Goal: Task Accomplishment & Management: Use online tool/utility

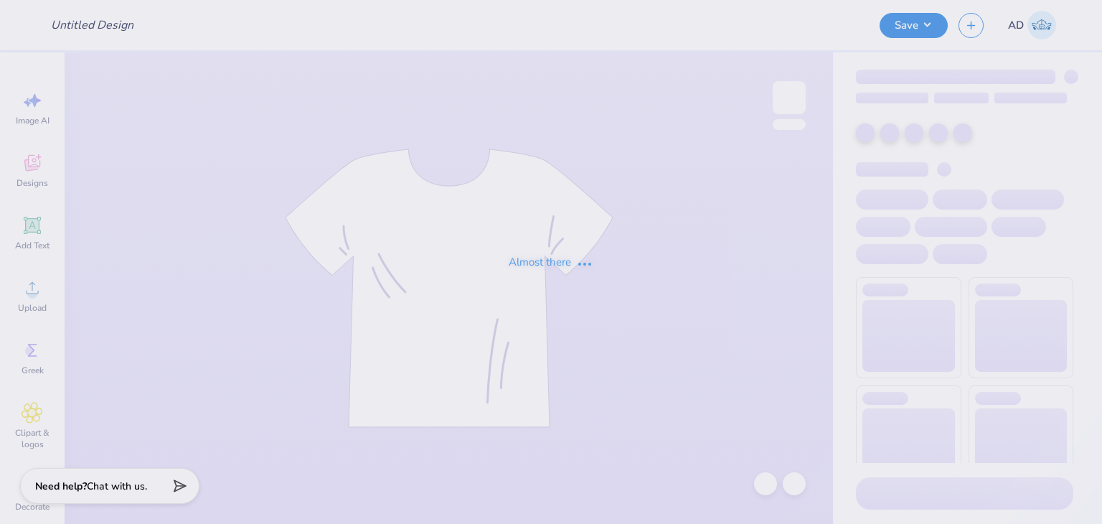
type input "Sweatsets for Lambda Theta Alpha"
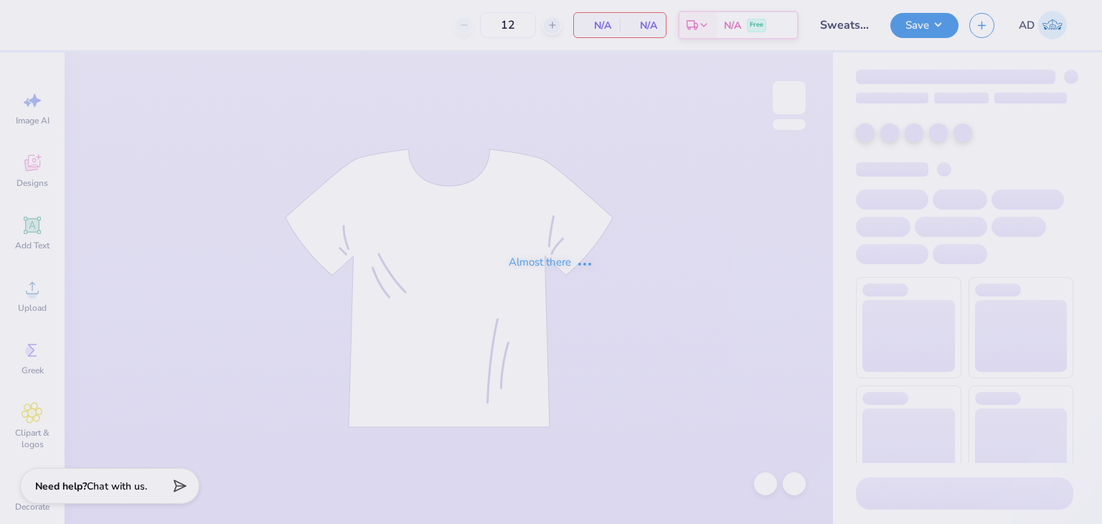
type input "50"
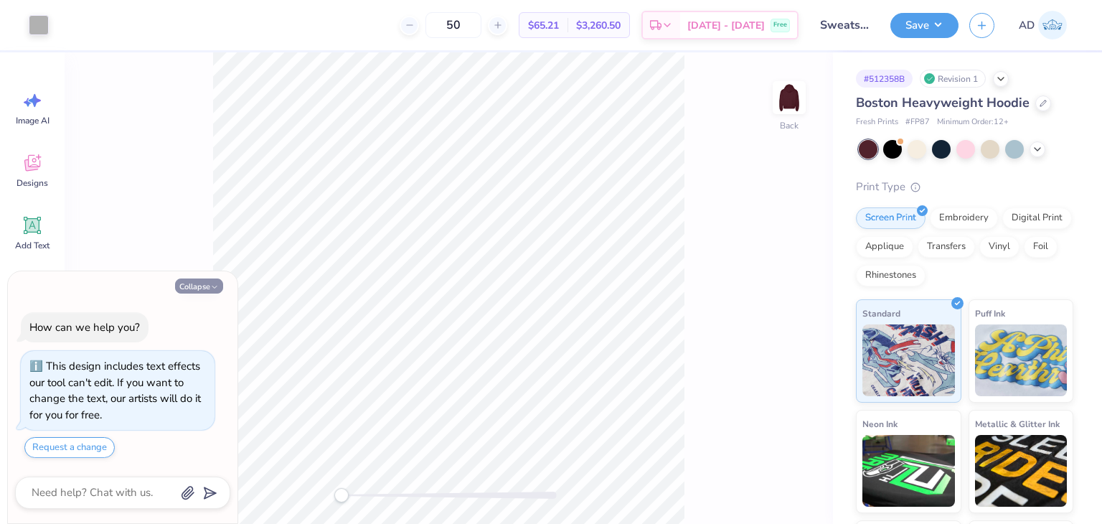
click at [199, 282] on button "Collapse" at bounding box center [199, 285] width 48 height 15
type textarea "x"
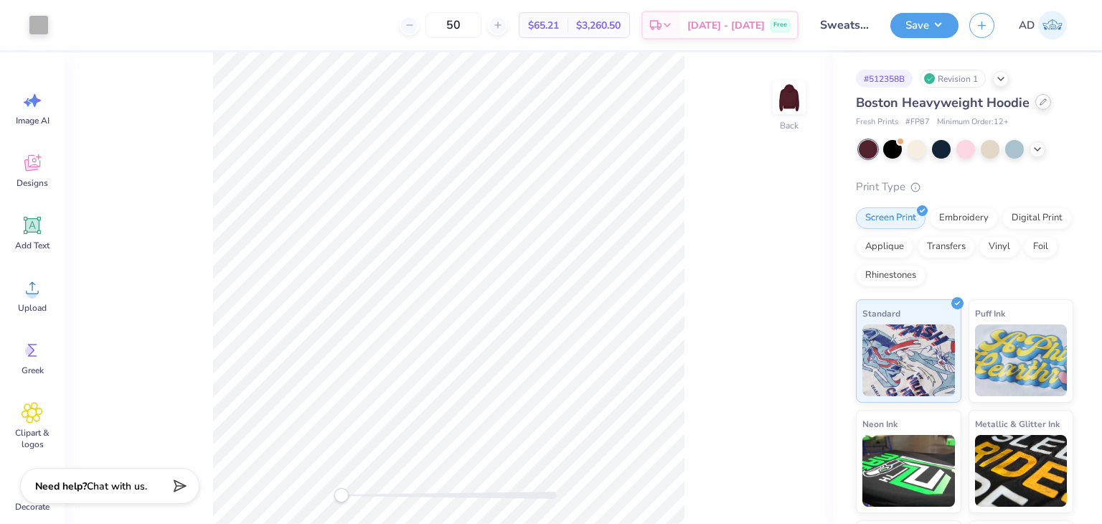
click at [1039, 107] on div at bounding box center [1043, 102] width 16 height 16
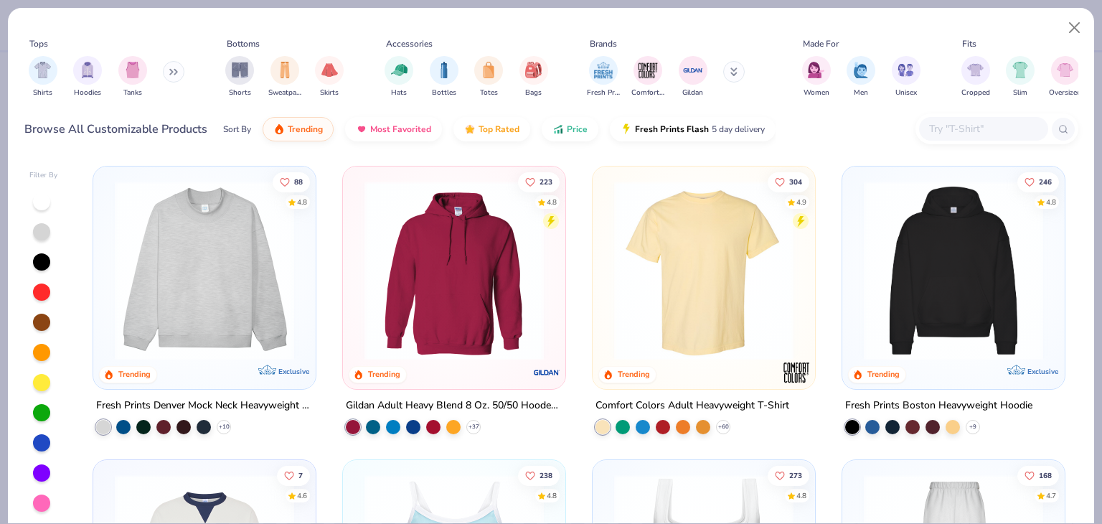
click at [947, 129] on input "text" at bounding box center [983, 129] width 110 height 16
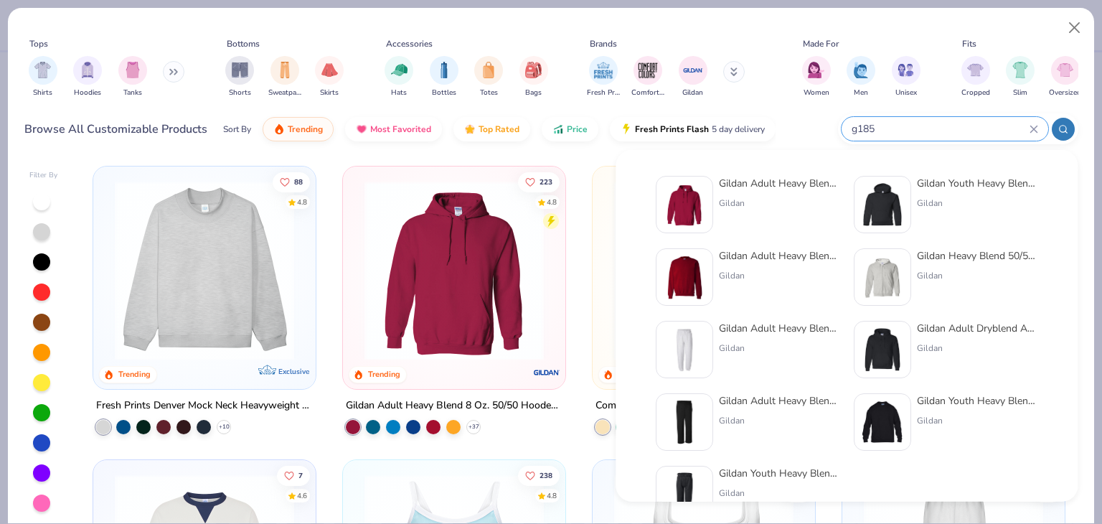
type input "g185"
click at [764, 184] on div "Gildan Adult Heavy Blend 8 Oz. 50/50 Hooded Sweatshirt" at bounding box center [779, 183] width 121 height 15
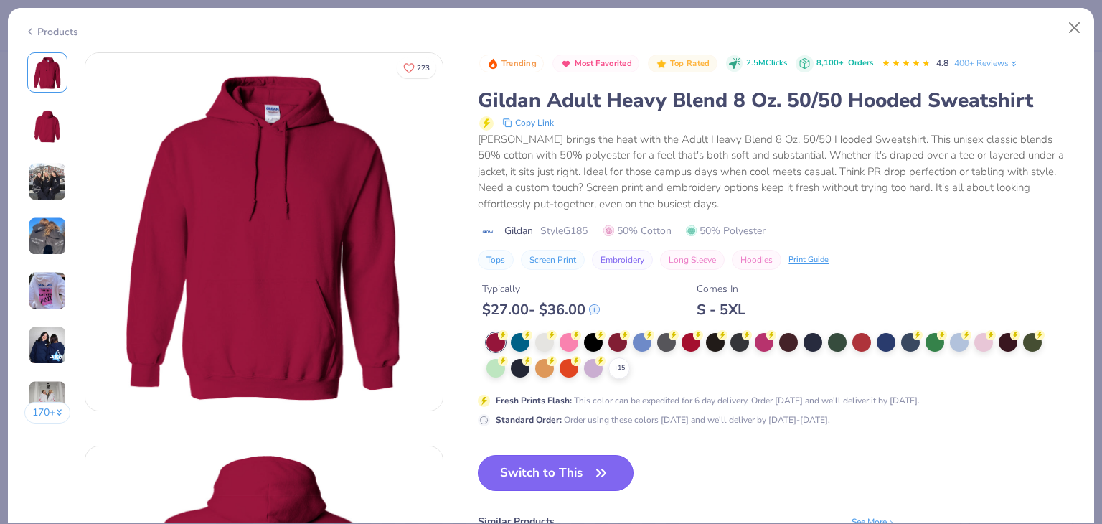
click at [600, 473] on icon "button" at bounding box center [601, 472] width 9 height 6
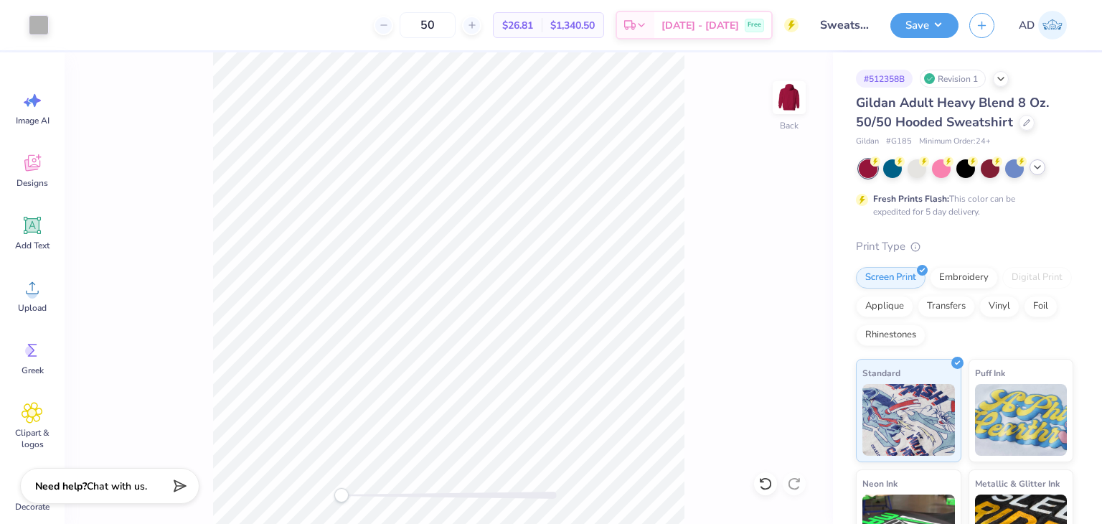
click at [1042, 170] on icon at bounding box center [1037, 166] width 11 height 11
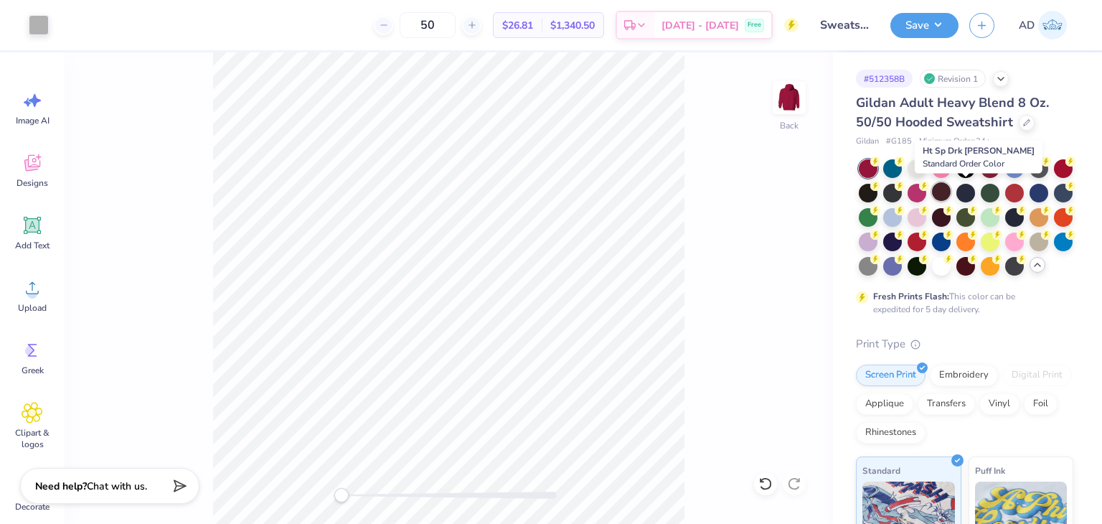
click at [951, 189] on div at bounding box center [941, 191] width 19 height 19
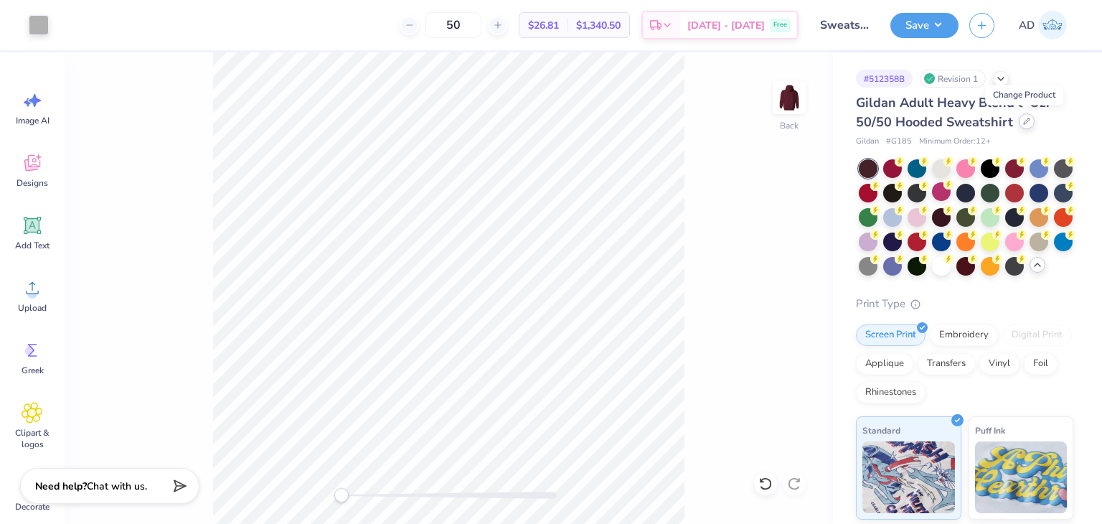
click at [1024, 124] on icon at bounding box center [1026, 121] width 7 height 7
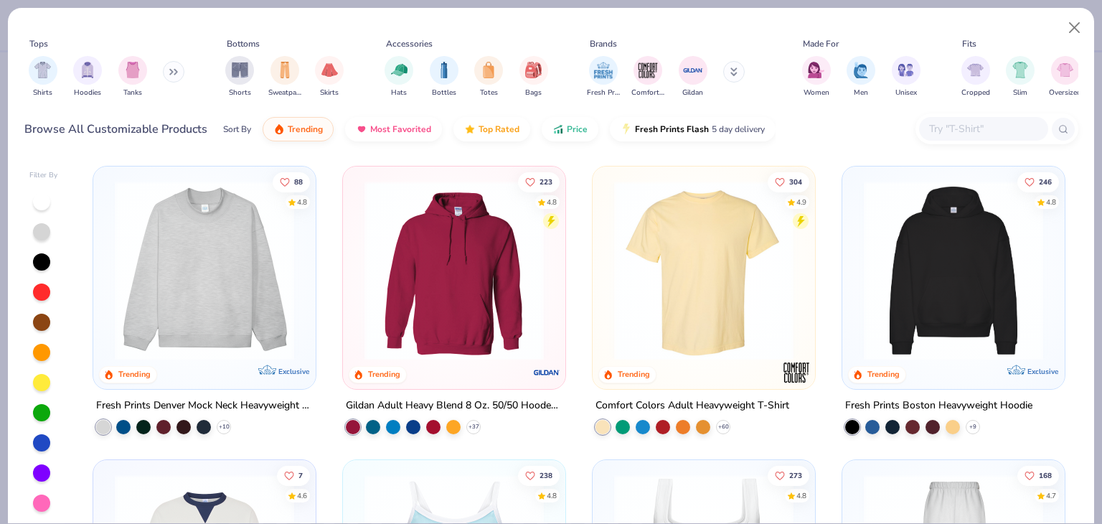
click at [974, 128] on input "text" at bounding box center [983, 129] width 110 height 16
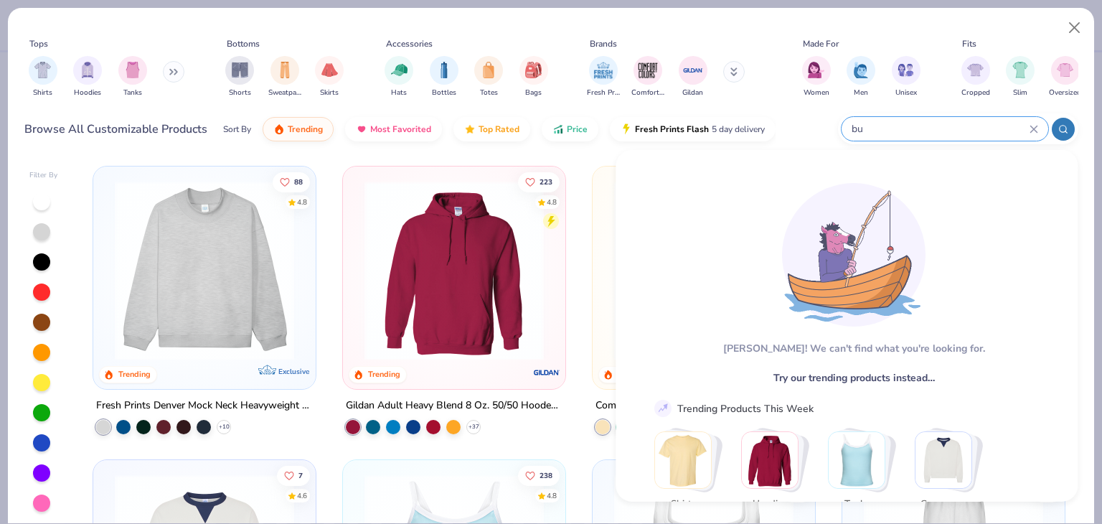
type input "b"
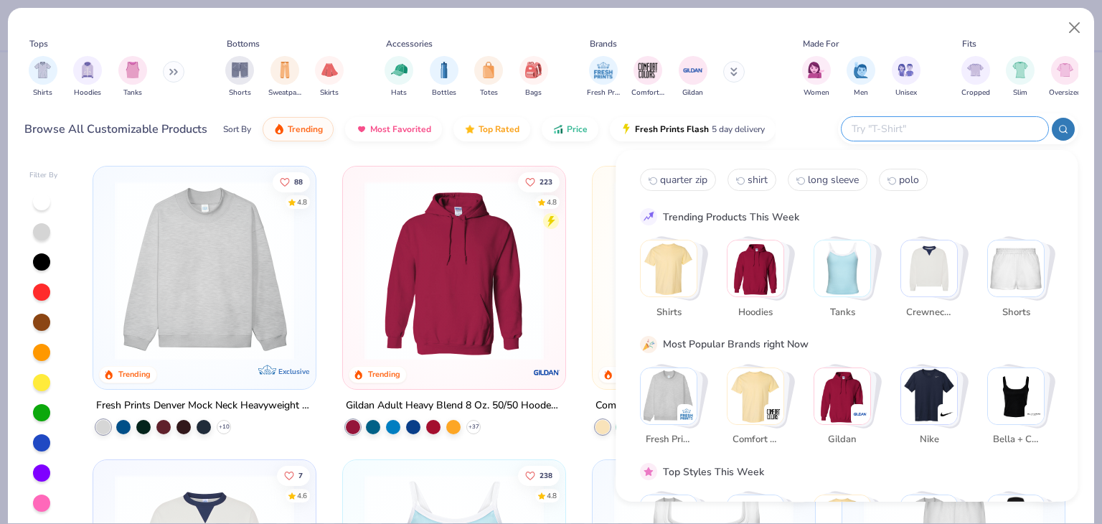
click at [555, 149] on div "Tops Shirts Hoodies Tanks Bottoms Shorts Sweatpants Skirts Accessories Hats Bot…" at bounding box center [551, 81] width 1086 height 147
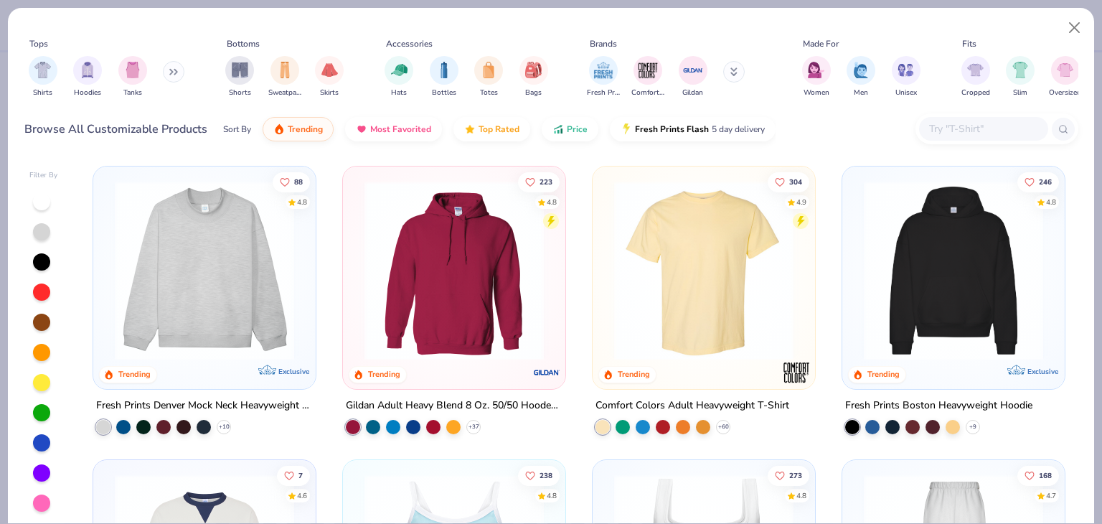
click at [941, 136] on div at bounding box center [983, 129] width 129 height 24
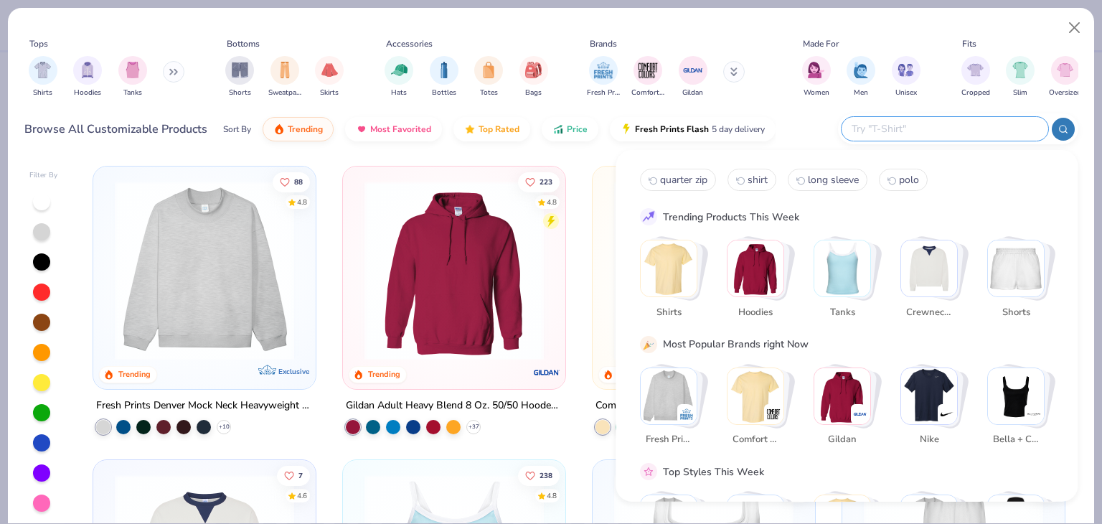
click at [70, 65] on div "Shirts Hoodies Tanks" at bounding box center [106, 76] width 165 height 53
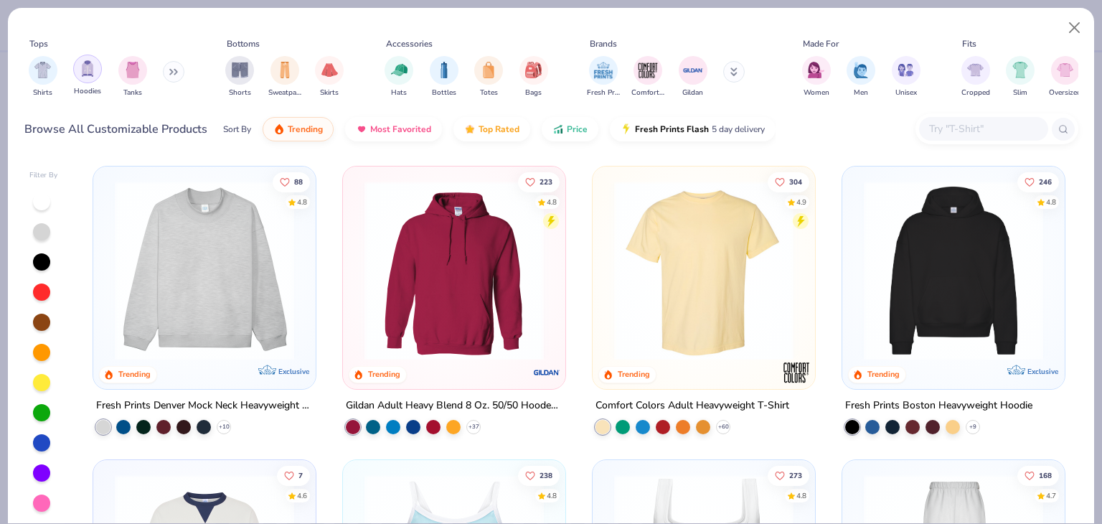
click at [85, 69] on img "filter for Hoodies" at bounding box center [88, 68] width 16 height 16
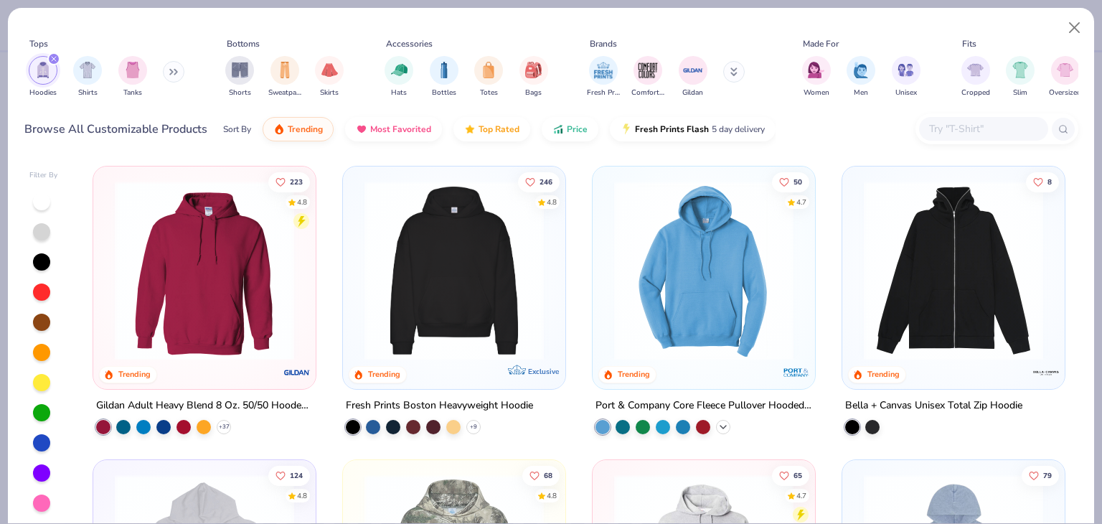
click at [722, 425] on icon at bounding box center [722, 426] width 11 height 11
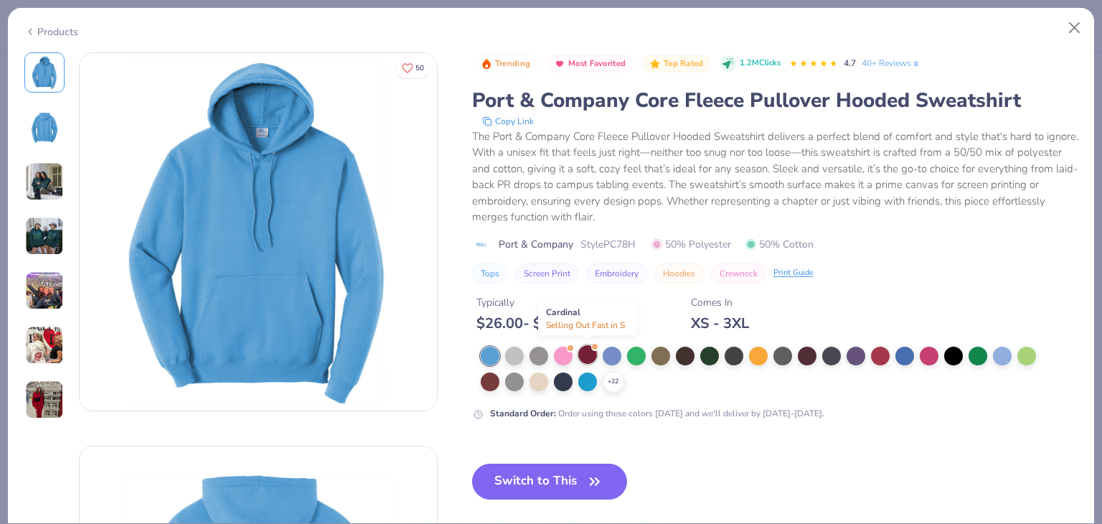
click at [588, 349] on div at bounding box center [587, 354] width 19 height 19
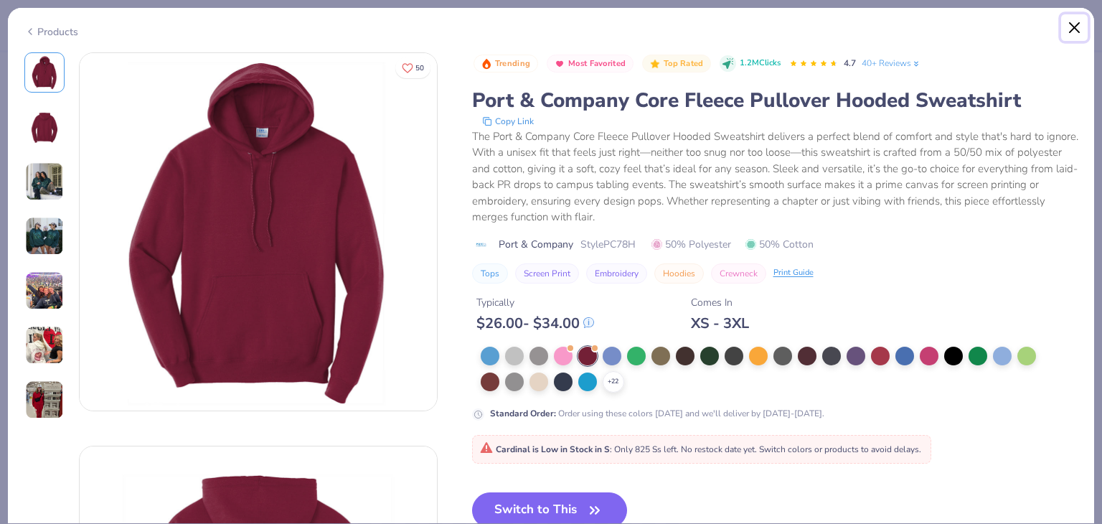
click at [1081, 27] on button "Close" at bounding box center [1074, 27] width 27 height 27
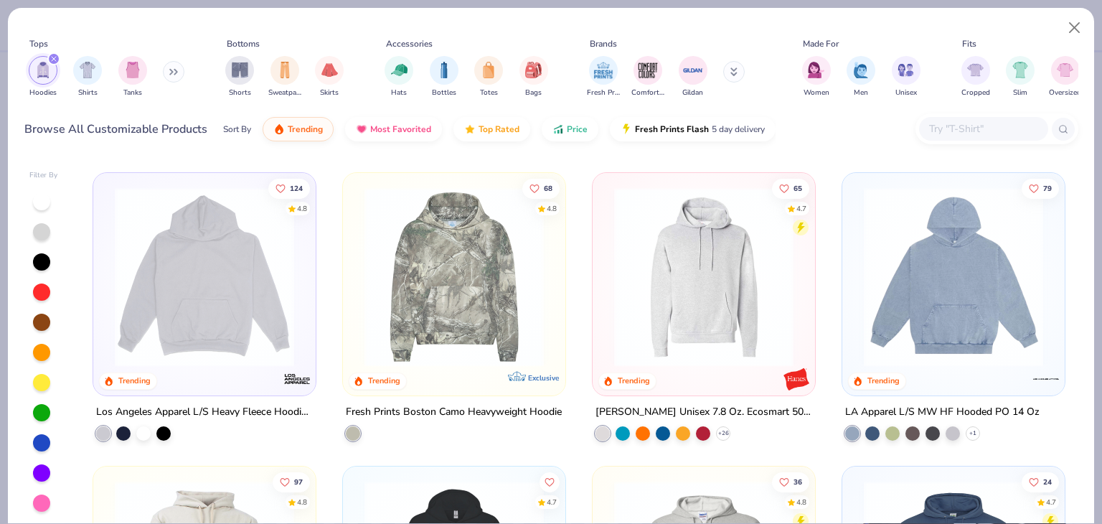
scroll to position [359, 0]
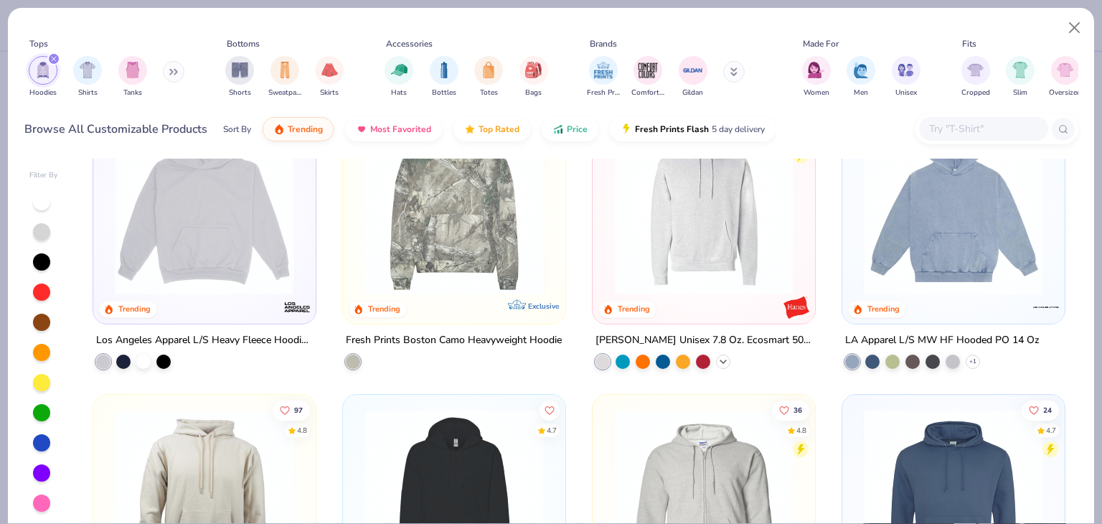
click at [720, 359] on polyline at bounding box center [723, 360] width 6 height 3
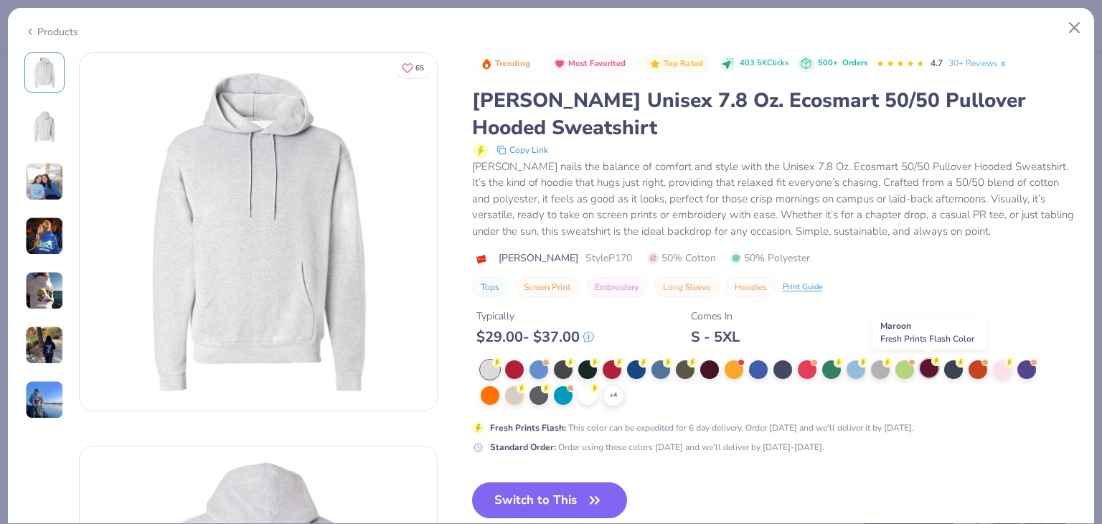
click at [928, 367] on div at bounding box center [929, 368] width 19 height 19
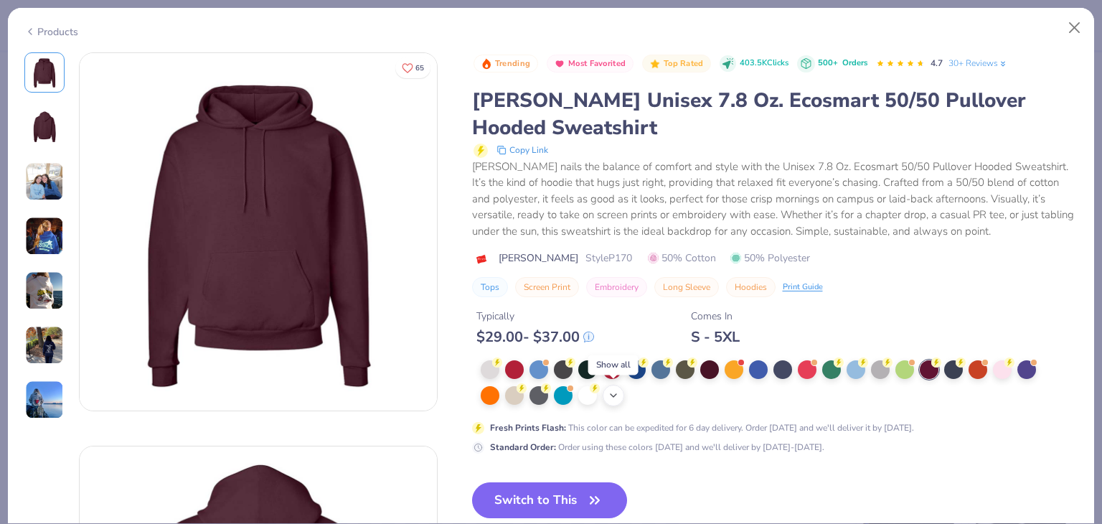
click at [616, 397] on icon at bounding box center [613, 395] width 11 height 11
click at [1075, 23] on button "Close" at bounding box center [1074, 27] width 27 height 27
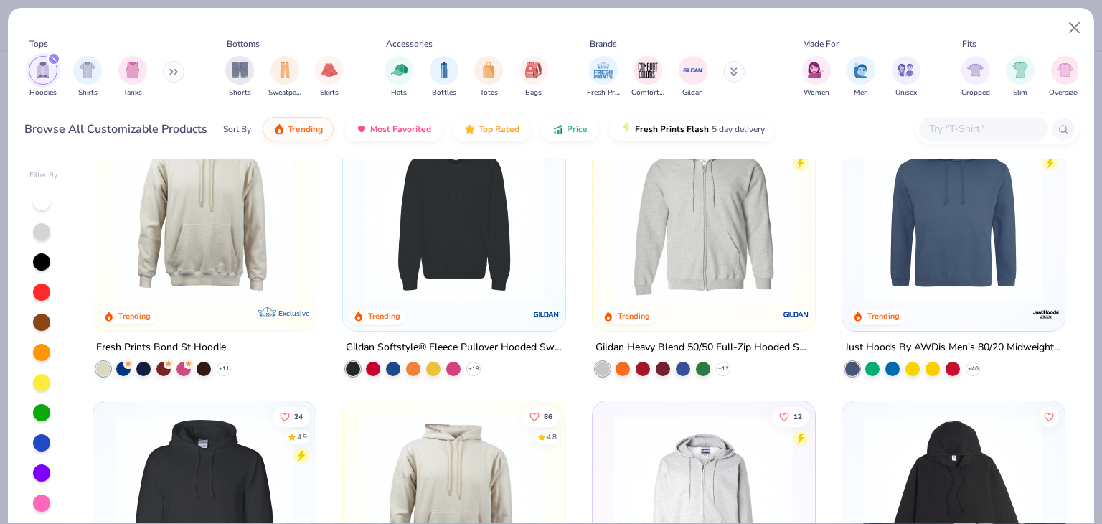
scroll to position [646, 0]
click at [975, 358] on div "Just Hoods By AWDis Men's 80/20 Midweight College Hooded Sweatshirt + 40" at bounding box center [953, 355] width 224 height 37
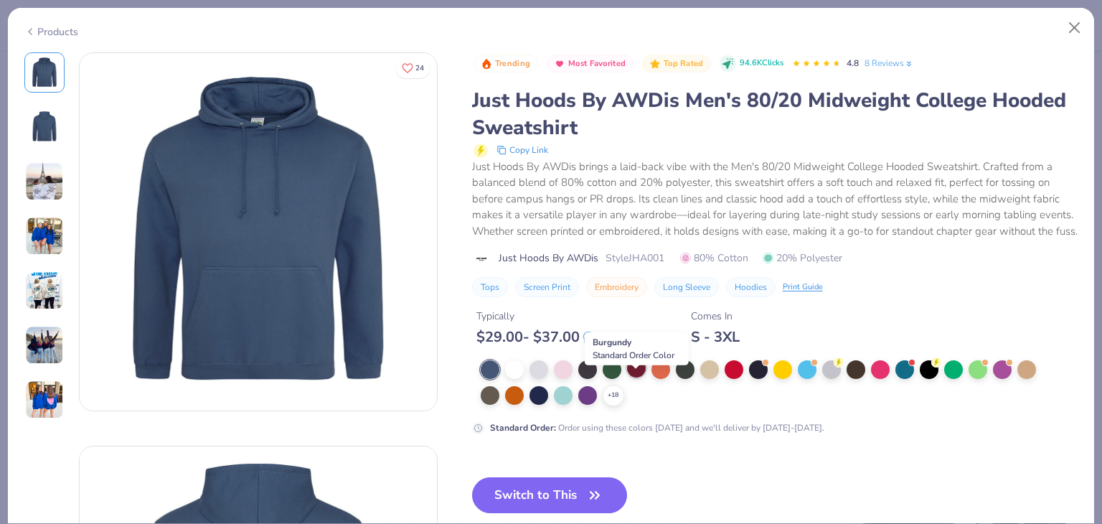
click at [633, 377] on div at bounding box center [636, 368] width 19 height 19
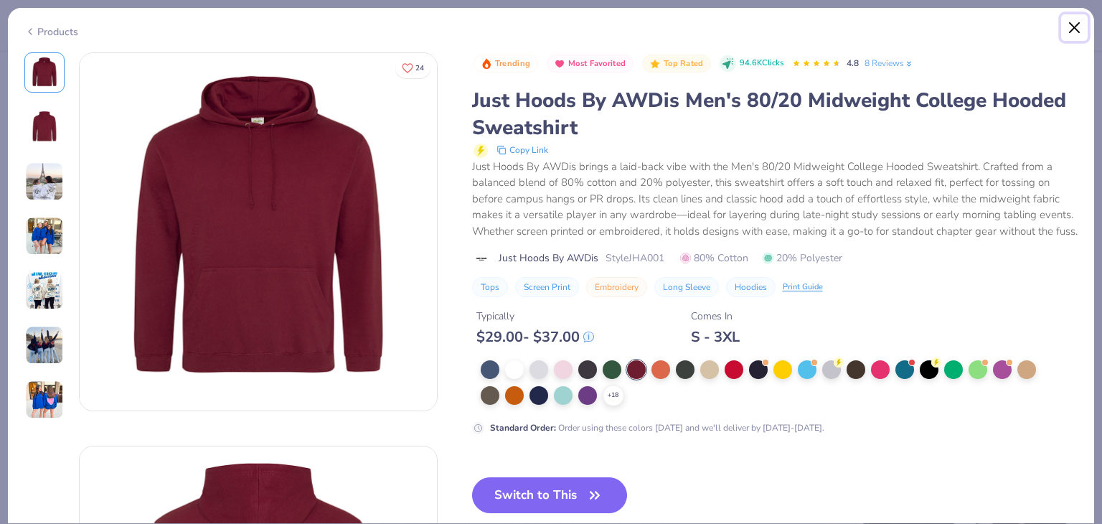
click at [1077, 32] on button "Close" at bounding box center [1074, 27] width 27 height 27
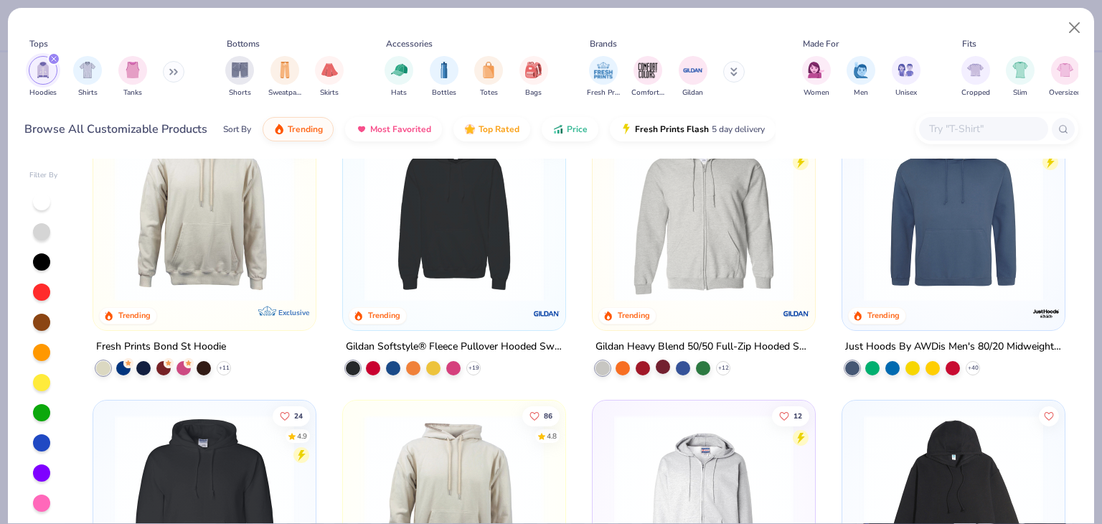
click at [661, 363] on div at bounding box center [663, 366] width 14 height 14
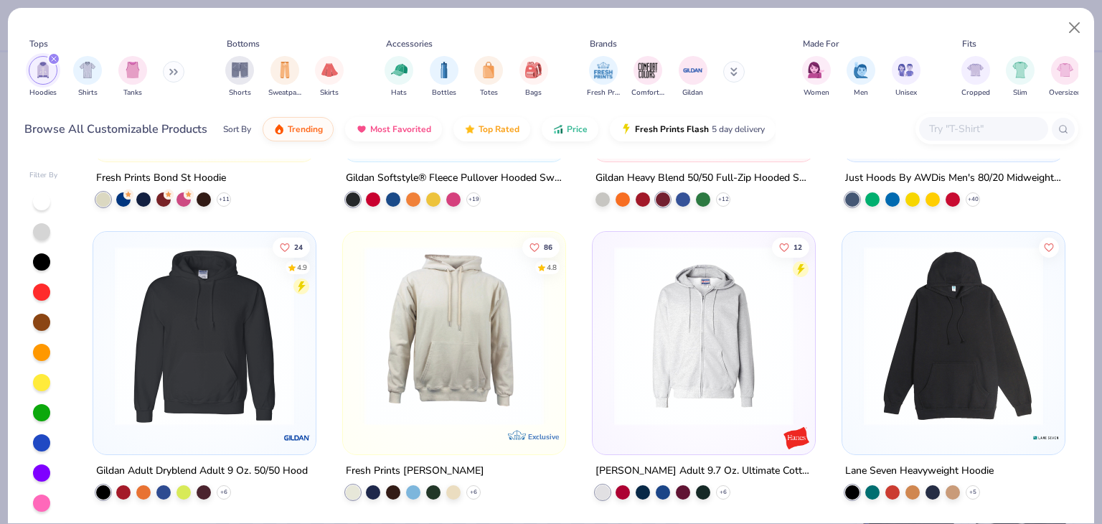
scroll to position [861, 0]
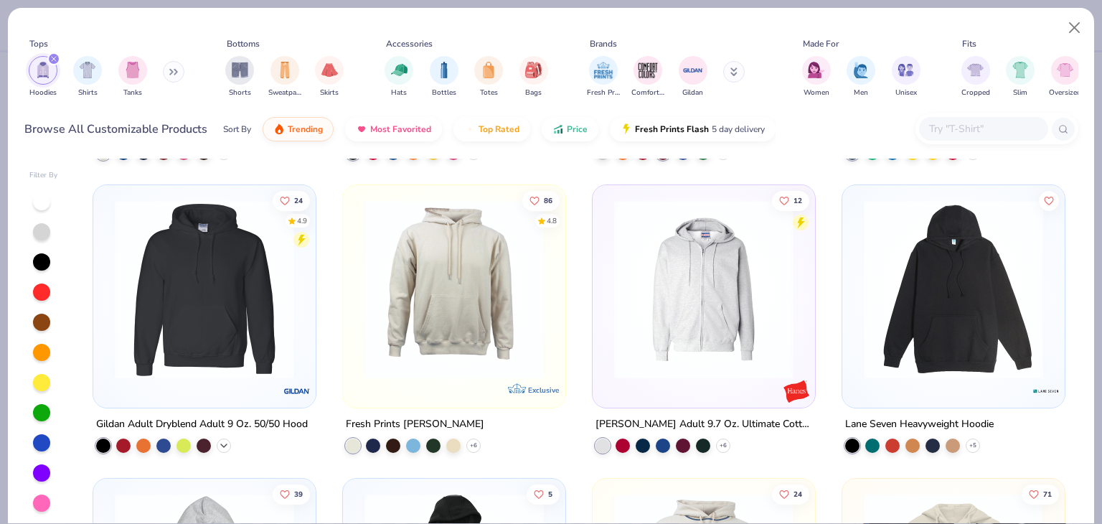
click at [221, 445] on polyline at bounding box center [224, 445] width 6 height 3
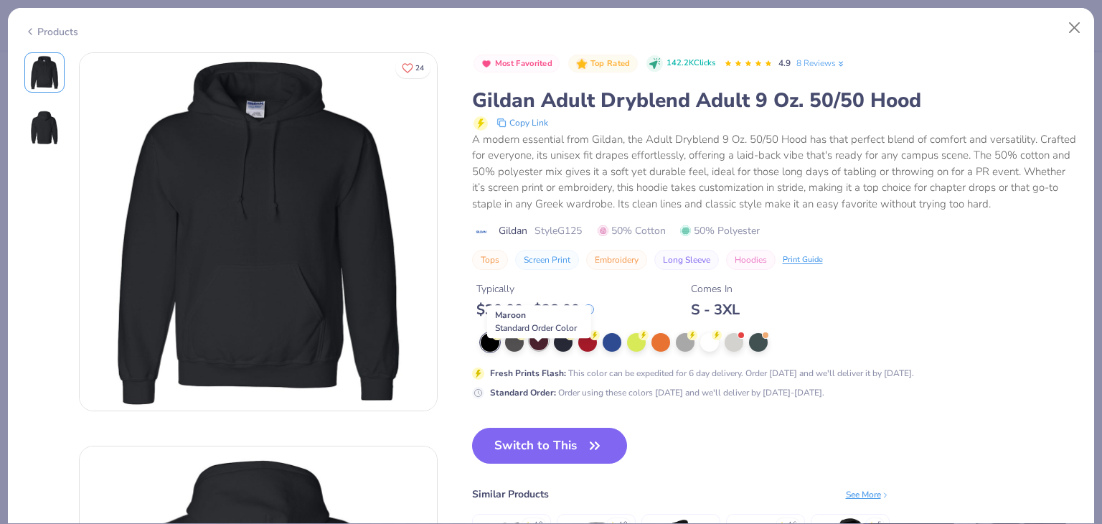
click at [539, 350] on div at bounding box center [538, 340] width 19 height 19
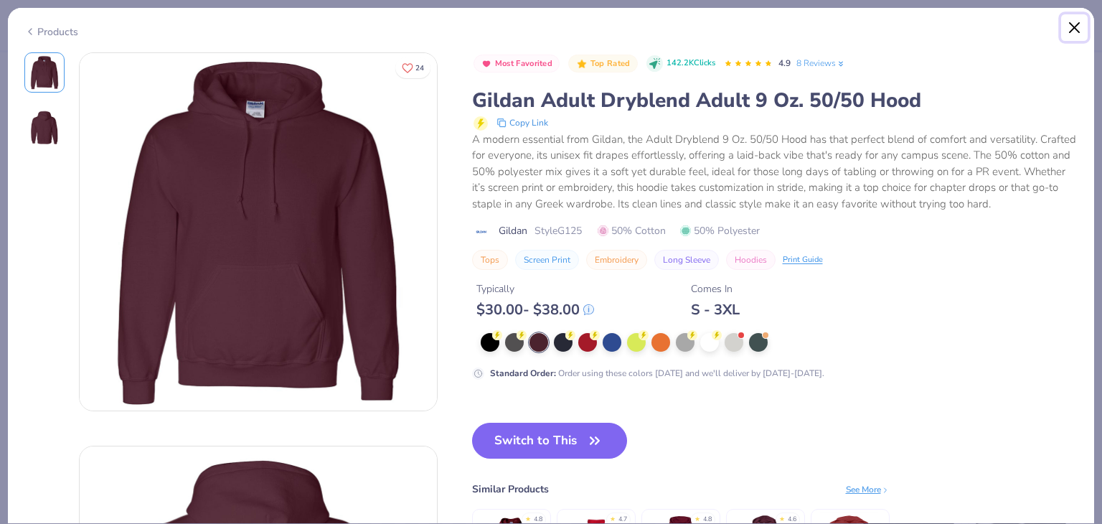
click at [1079, 30] on button "Close" at bounding box center [1074, 27] width 27 height 27
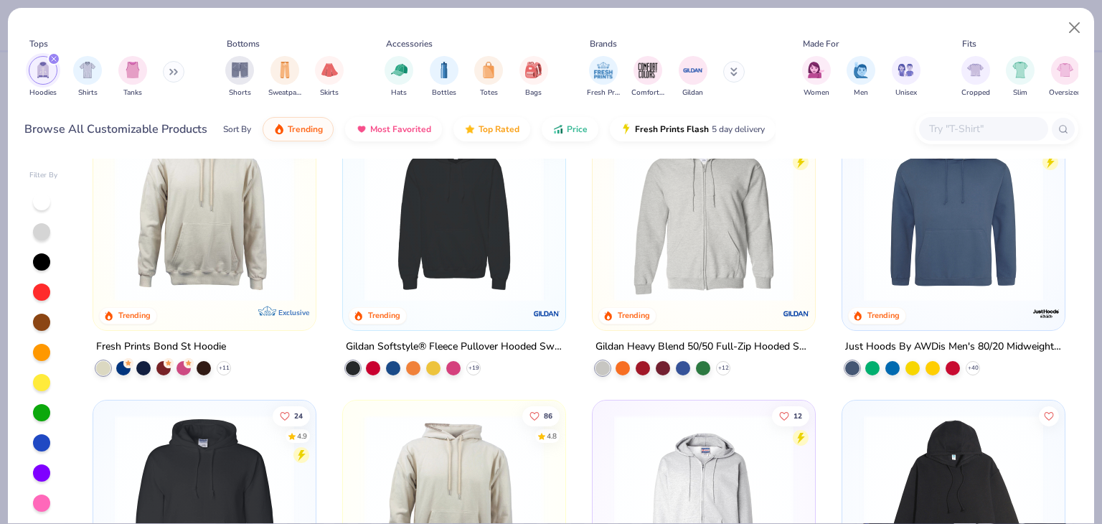
scroll to position [502, 0]
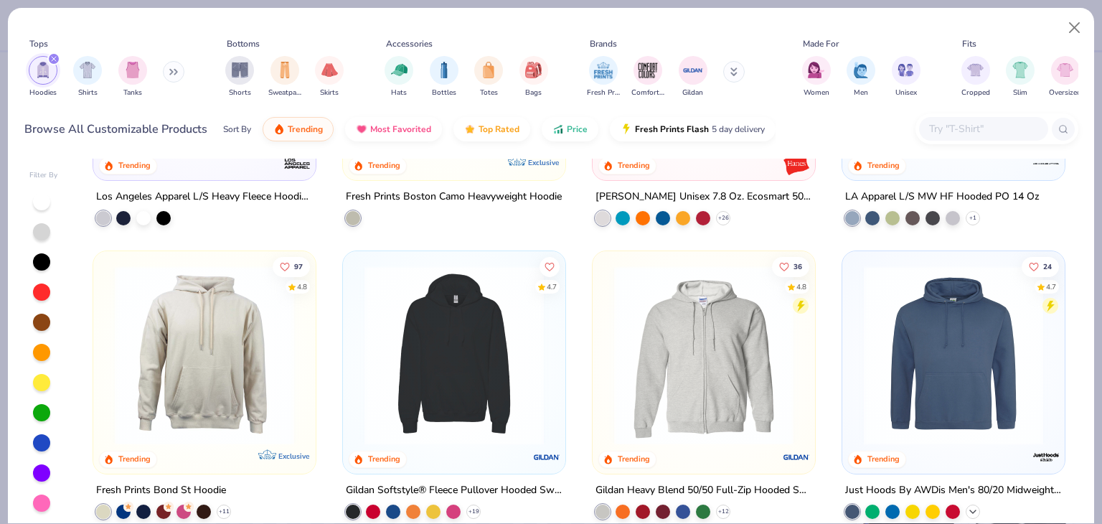
click at [967, 505] on icon at bounding box center [972, 510] width 11 height 11
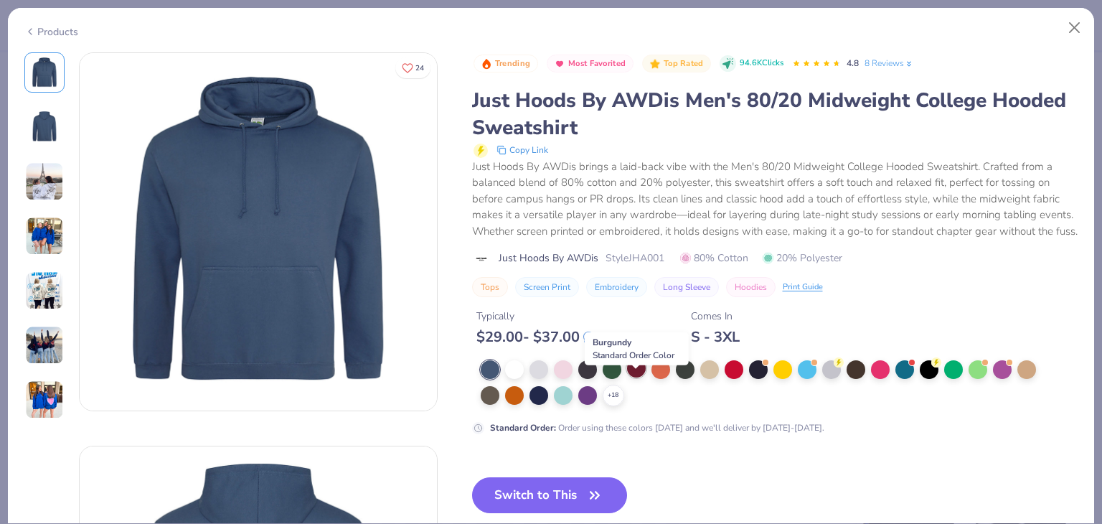
click at [633, 377] on div at bounding box center [636, 368] width 19 height 19
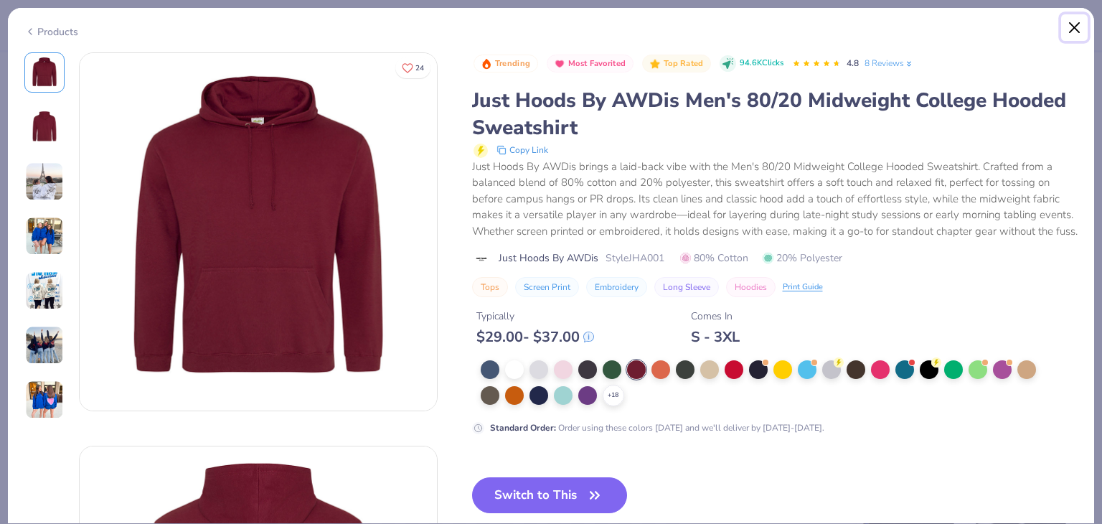
click at [1078, 29] on button "Close" at bounding box center [1074, 27] width 27 height 27
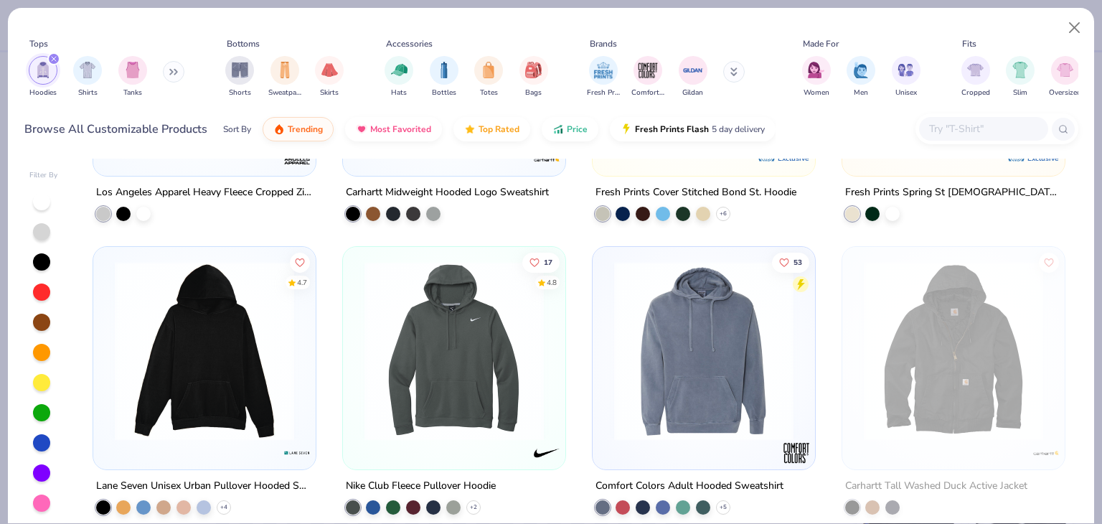
scroll to position [1435, 0]
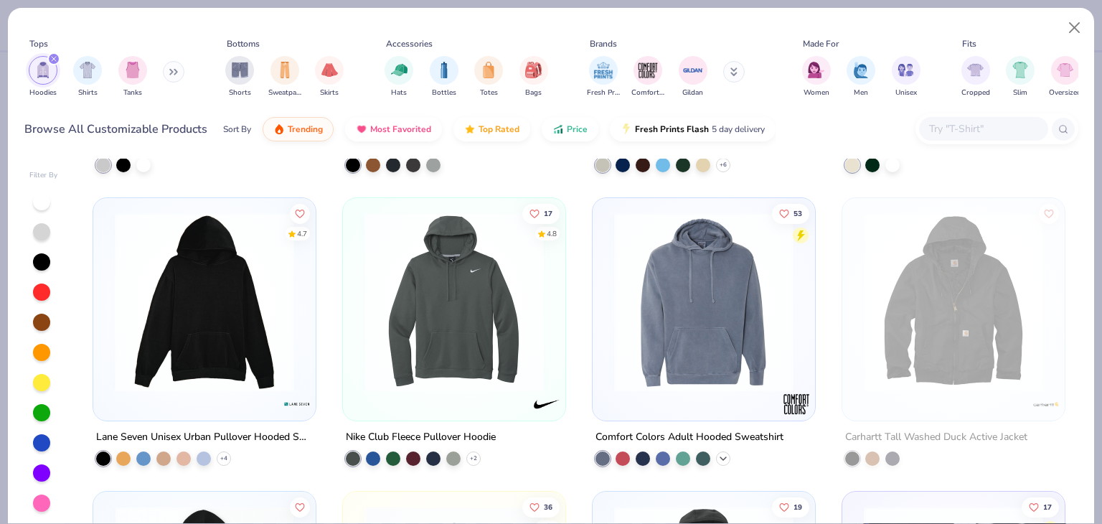
click at [717, 460] on icon at bounding box center [722, 457] width 11 height 11
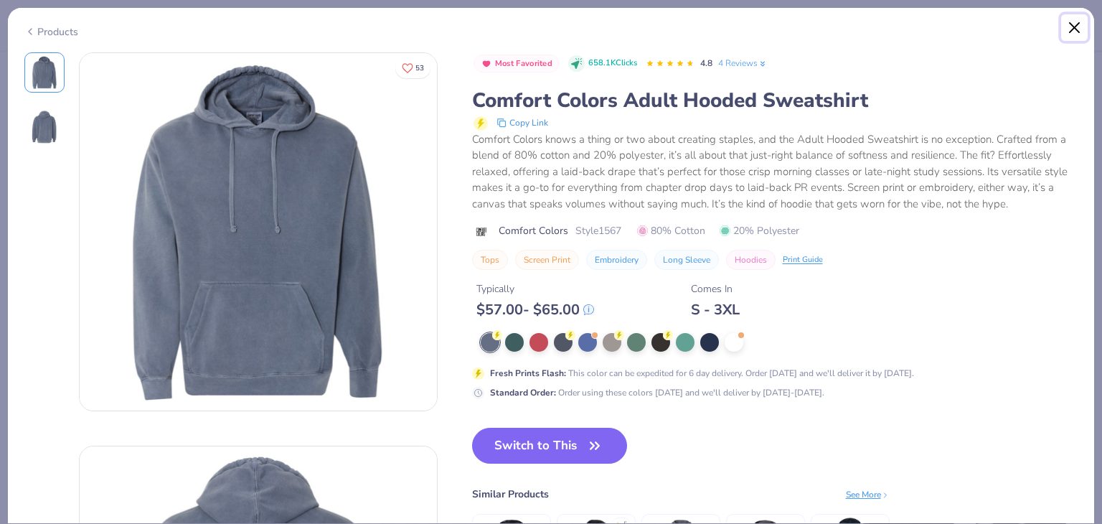
click at [1077, 29] on button "Close" at bounding box center [1074, 27] width 27 height 27
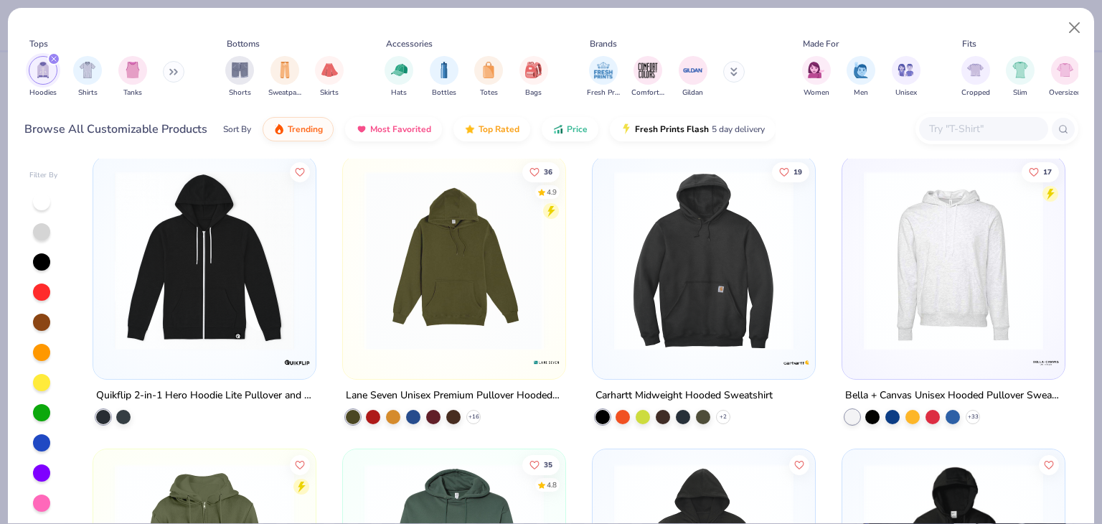
scroll to position [1793, 0]
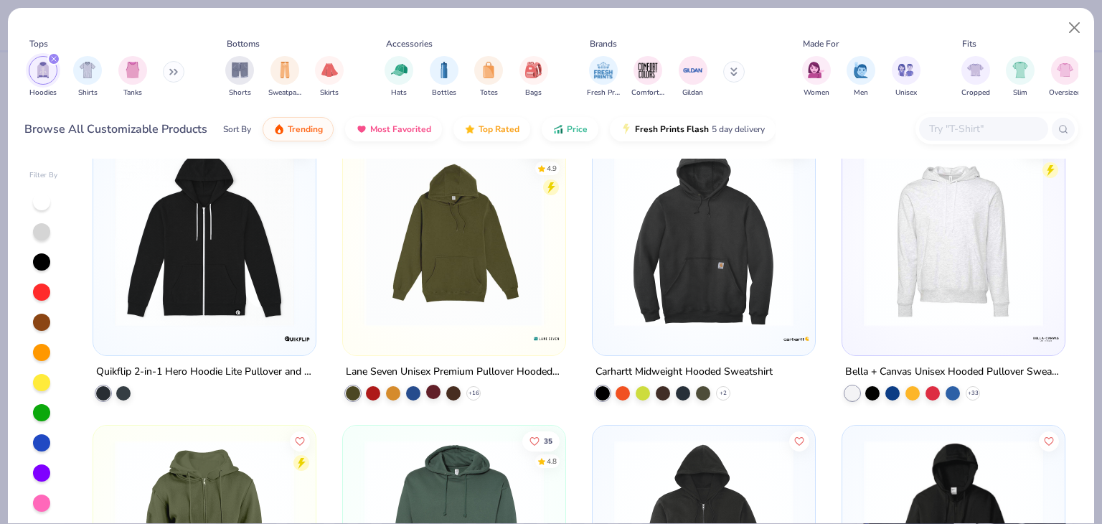
click at [427, 388] on div at bounding box center [433, 391] width 14 height 14
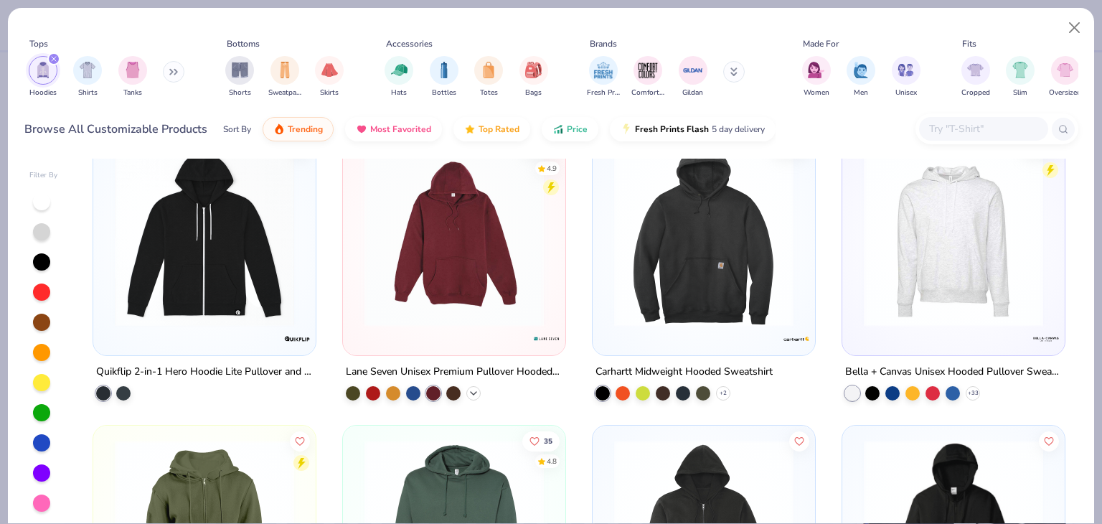
click at [468, 391] on icon at bounding box center [473, 392] width 11 height 11
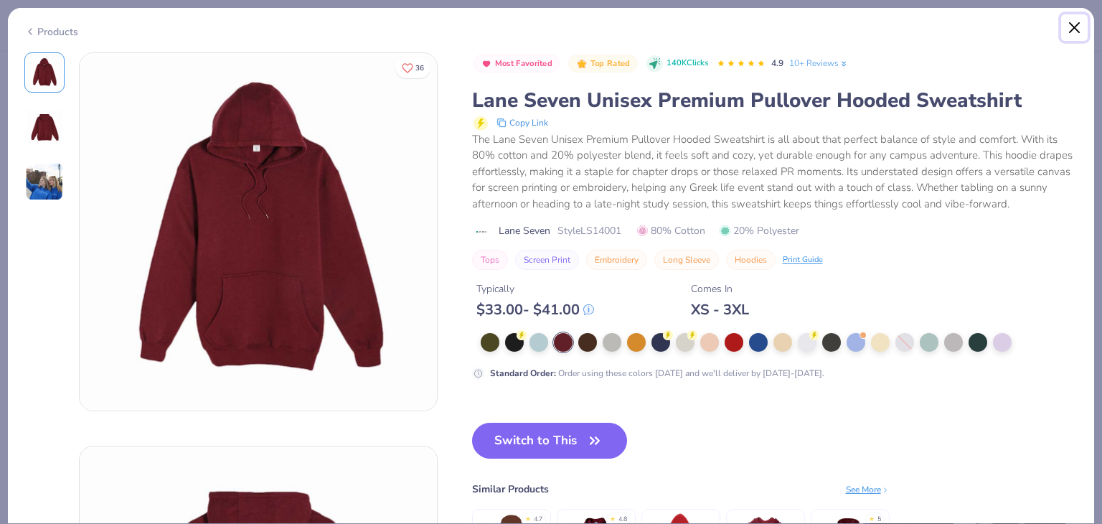
click at [1075, 27] on button "Close" at bounding box center [1074, 27] width 27 height 27
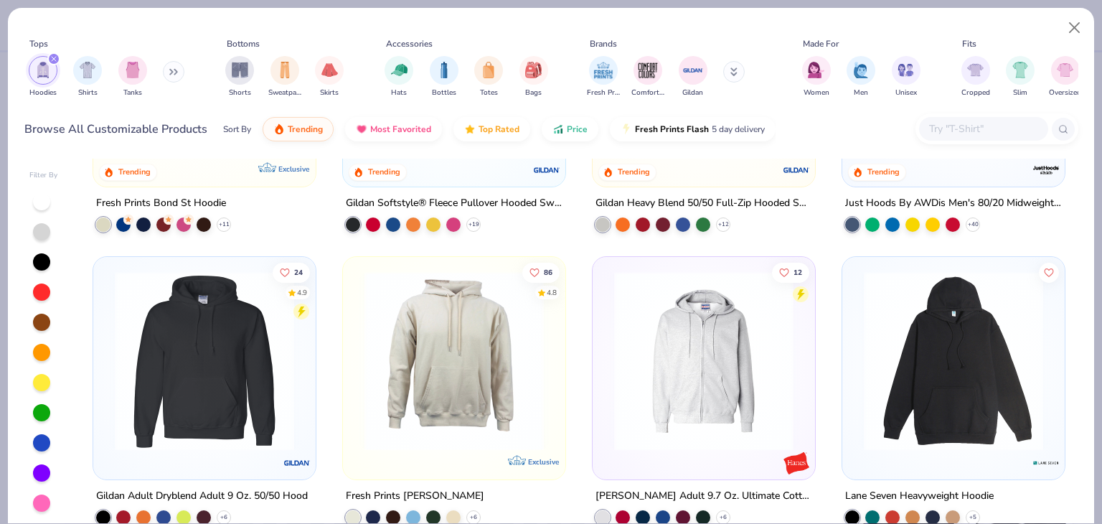
scroll to position [574, 0]
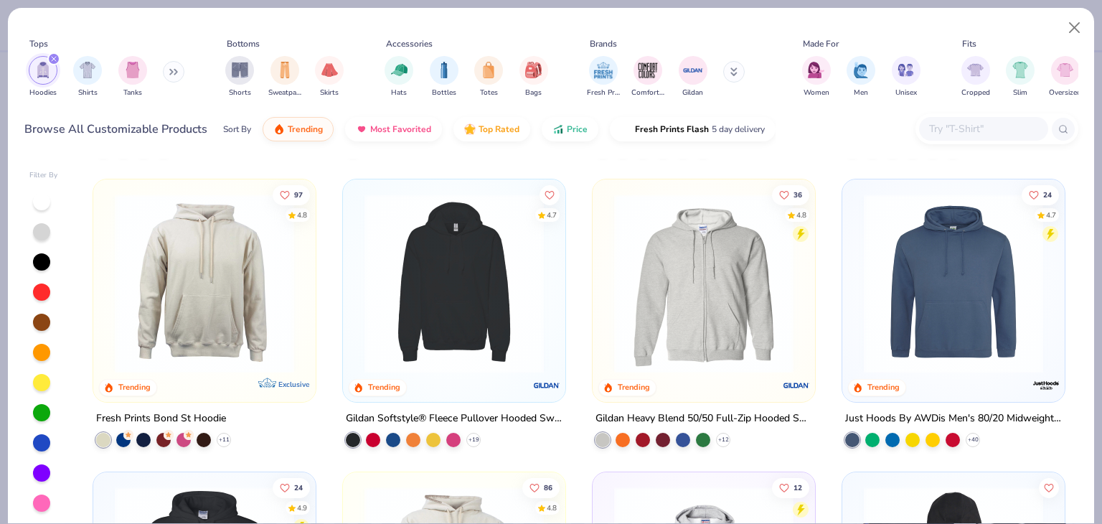
click at [998, 417] on div "Just Hoods By AWDis Men's 80/20 Midweight College Hooded Sweatshirt" at bounding box center [953, 418] width 217 height 18
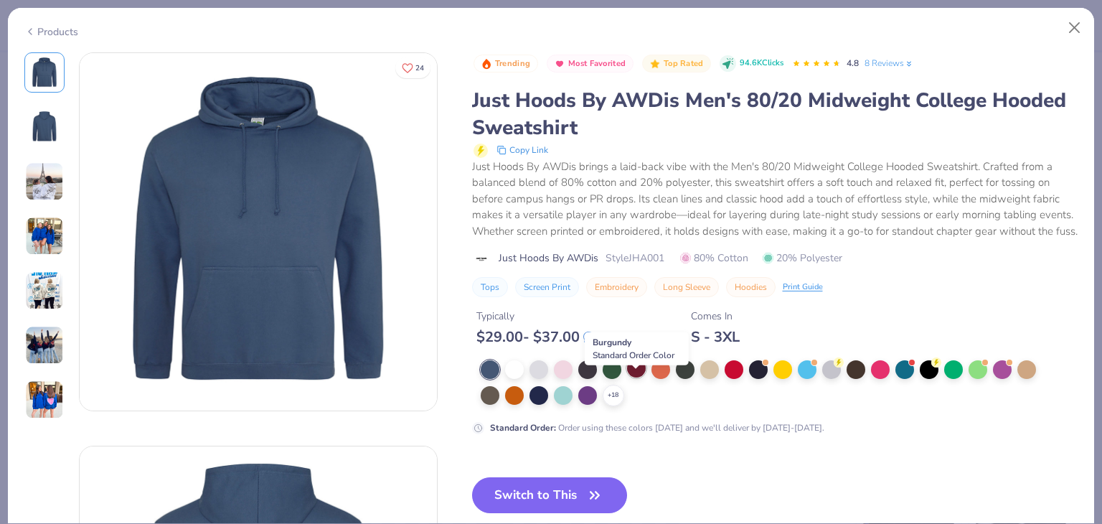
click at [634, 377] on div at bounding box center [636, 368] width 19 height 19
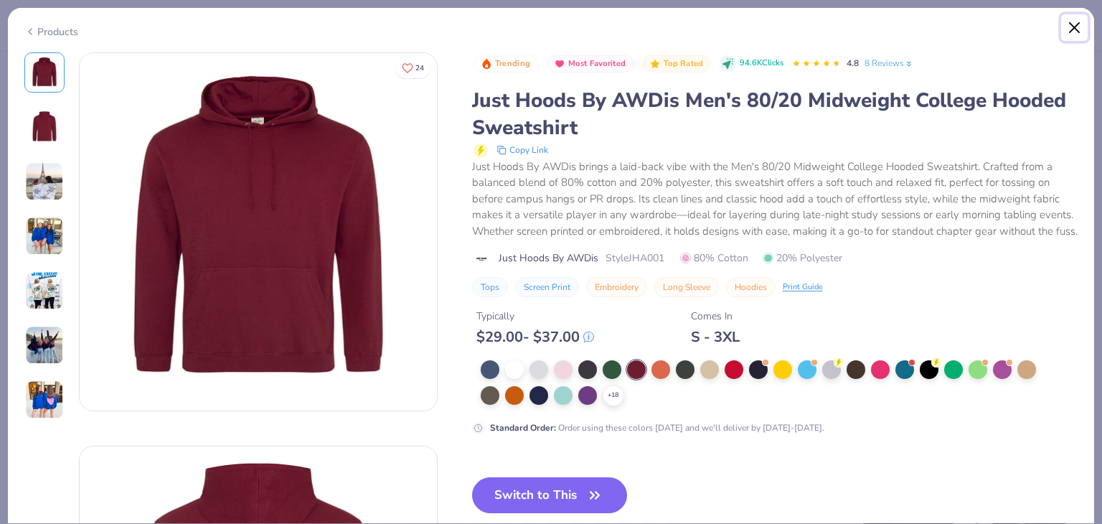
click at [1078, 27] on button "Close" at bounding box center [1074, 27] width 27 height 27
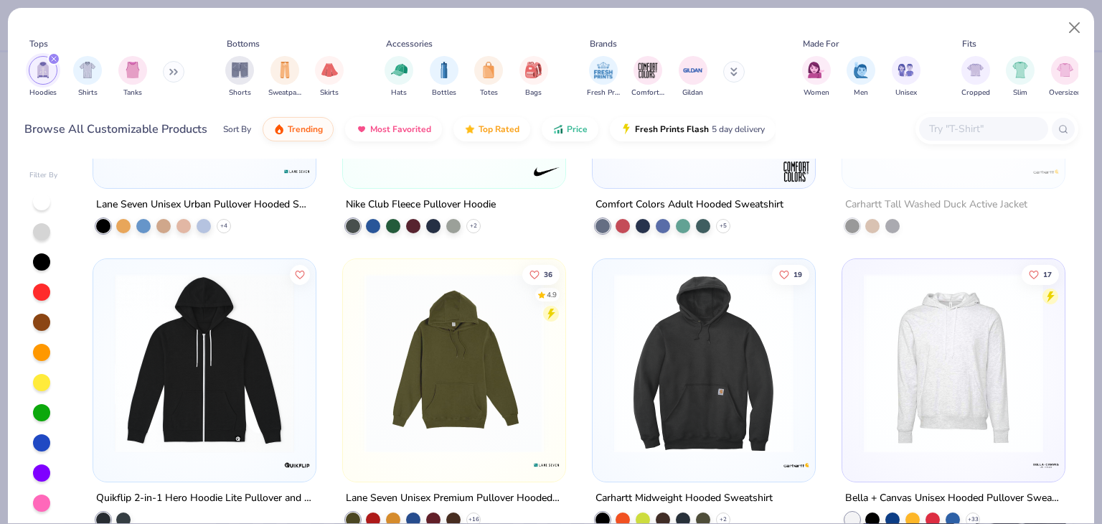
scroll to position [1722, 0]
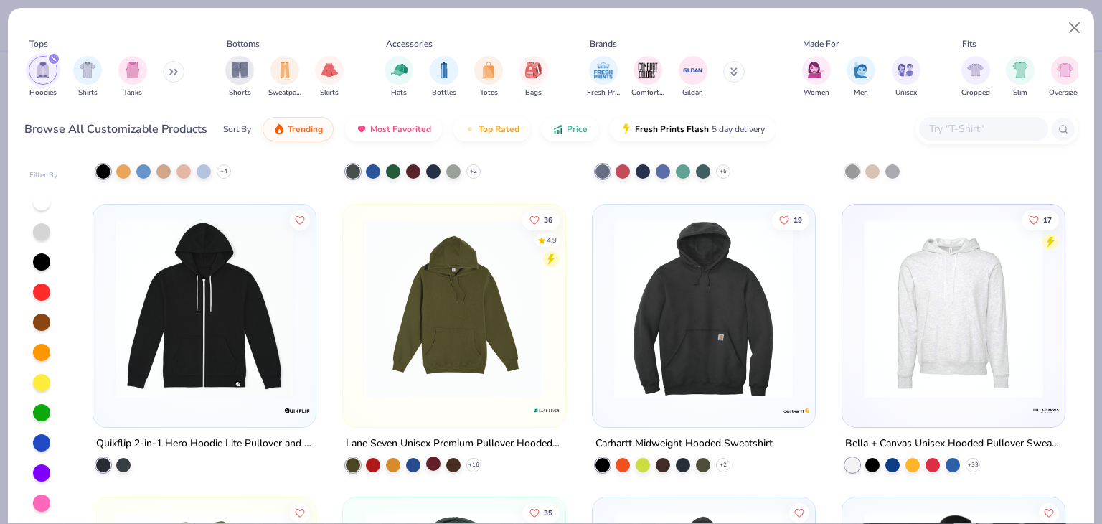
click at [428, 463] on div at bounding box center [433, 463] width 14 height 14
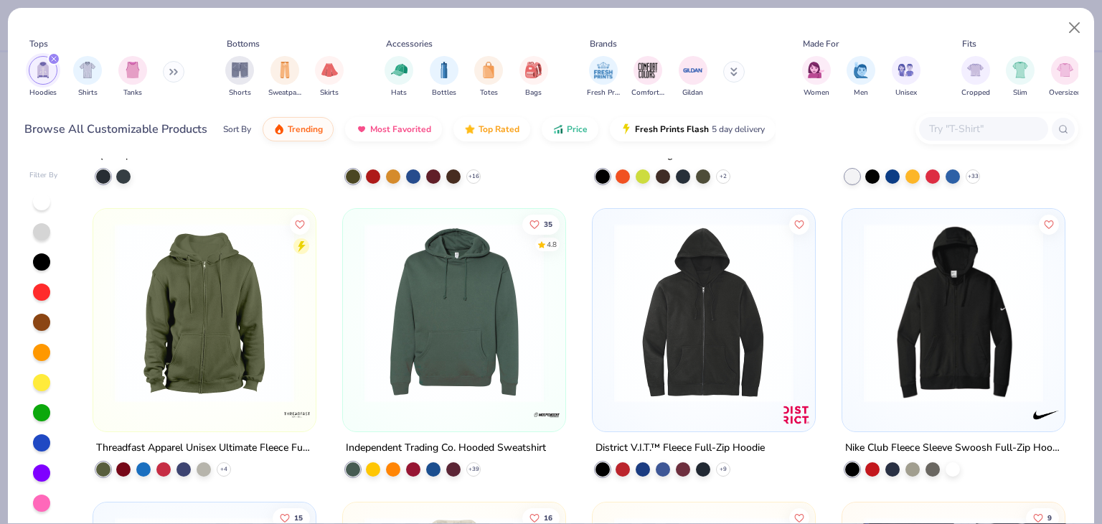
scroll to position [2009, 0]
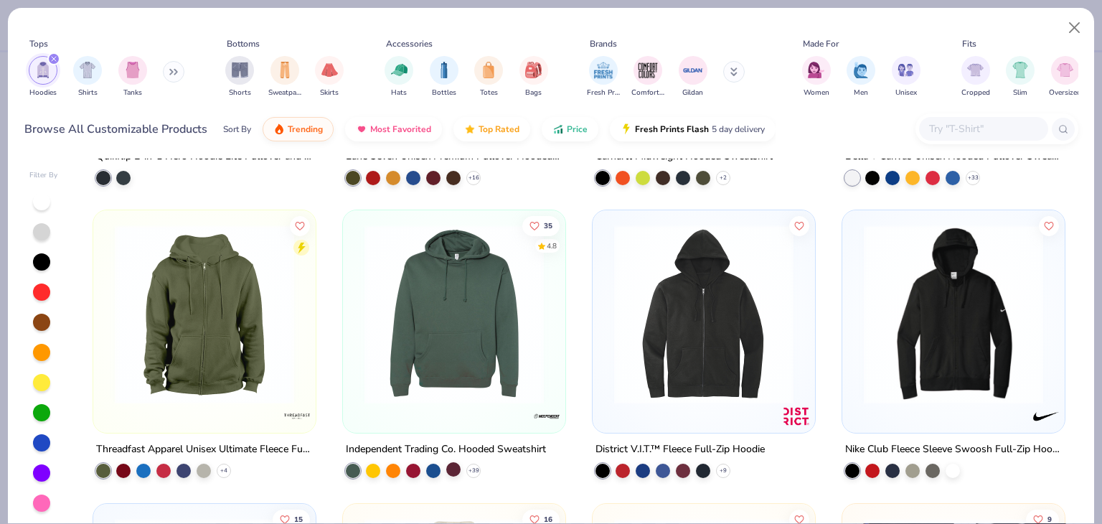
click at [446, 468] on div at bounding box center [453, 469] width 14 height 14
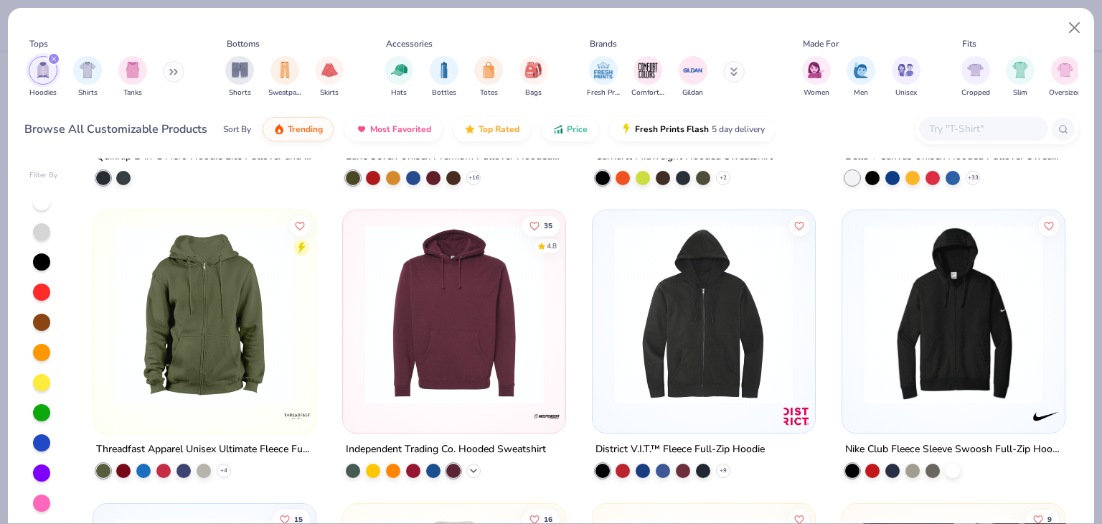
click at [471, 468] on icon at bounding box center [473, 470] width 11 height 11
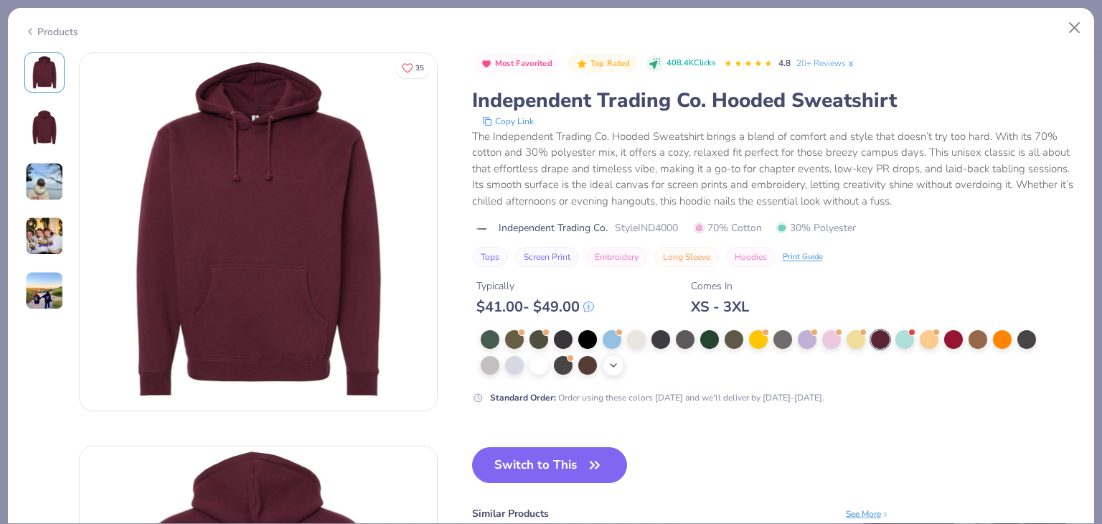
click at [615, 362] on icon at bounding box center [613, 364] width 11 height 11
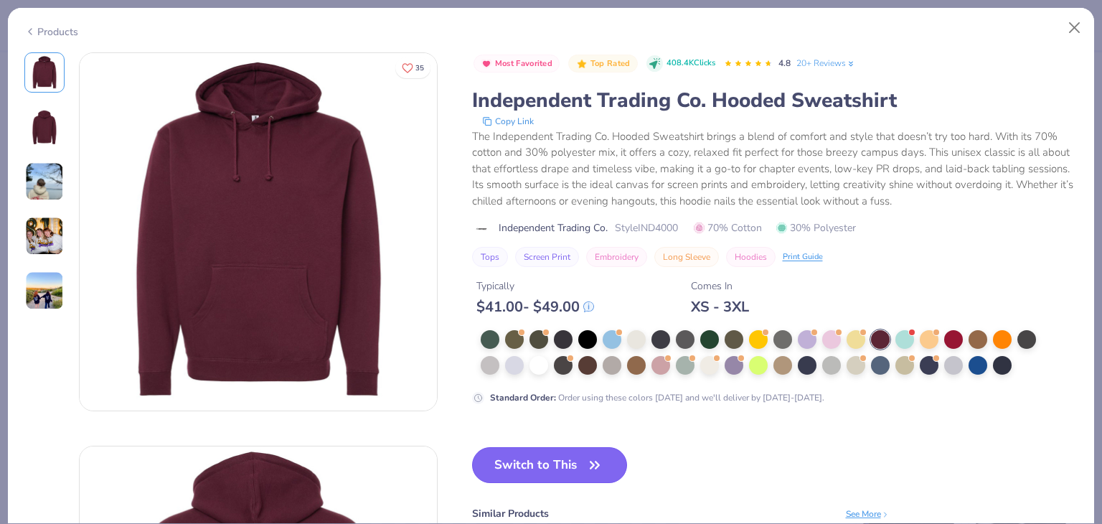
click at [562, 458] on button "Switch to This" at bounding box center [550, 465] width 156 height 36
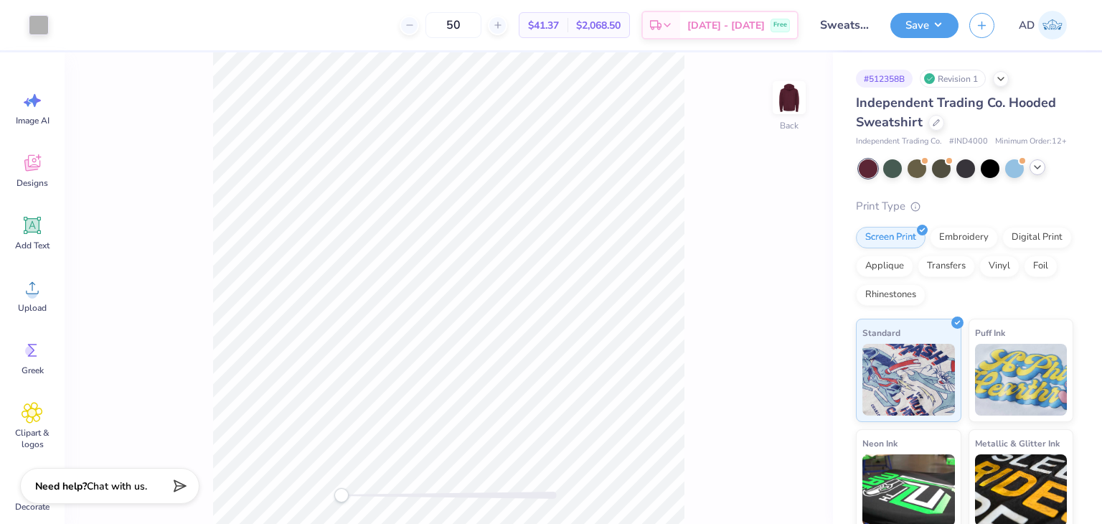
click at [1042, 173] on icon at bounding box center [1037, 166] width 11 height 11
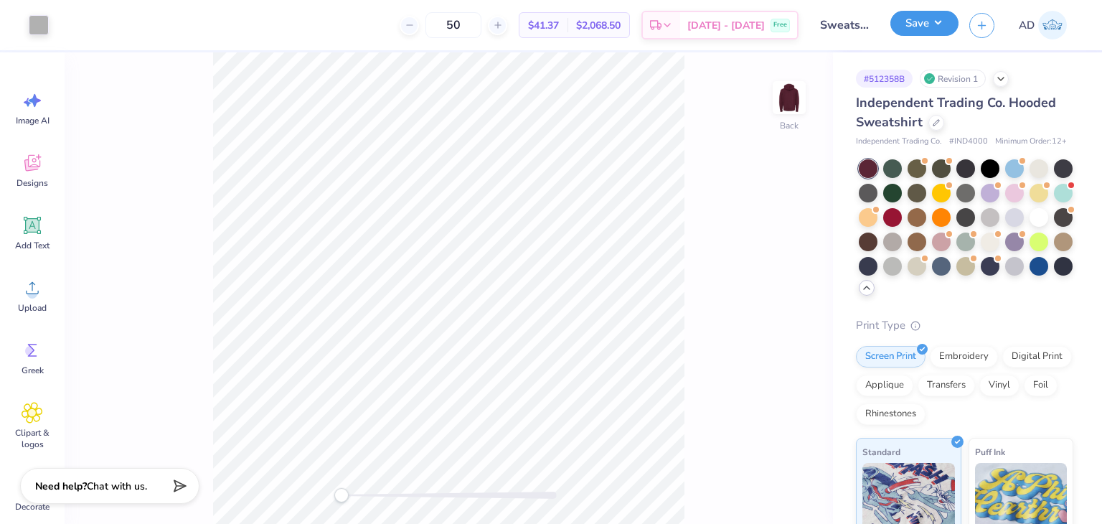
click at [918, 19] on button "Save" at bounding box center [924, 23] width 68 height 25
click at [908, 28] on button "Save" at bounding box center [924, 23] width 68 height 25
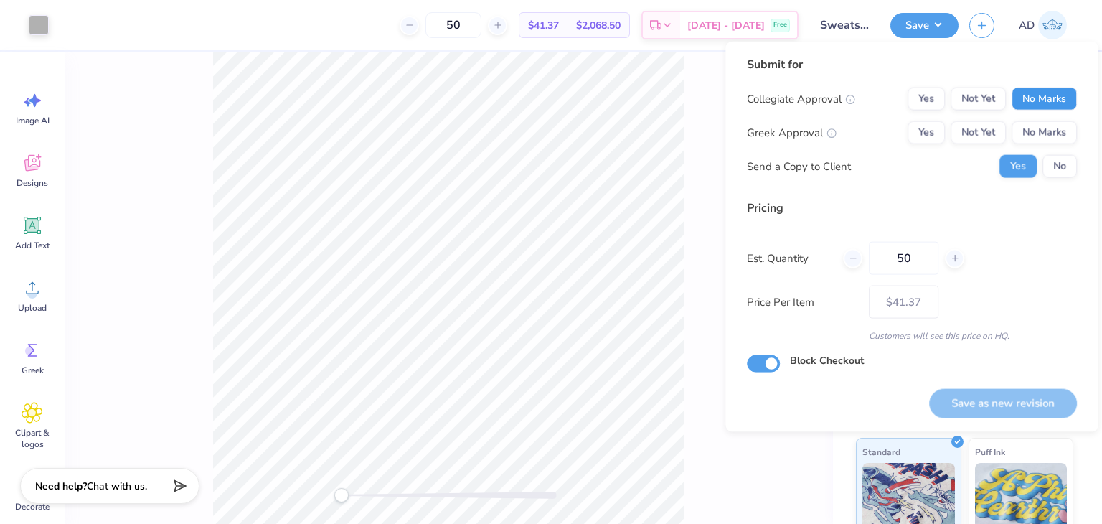
click at [1029, 91] on button "No Marks" at bounding box center [1044, 99] width 65 height 23
click at [1029, 124] on button "No Marks" at bounding box center [1044, 132] width 65 height 23
click at [1018, 396] on button "Save as new revision" at bounding box center [1003, 402] width 148 height 29
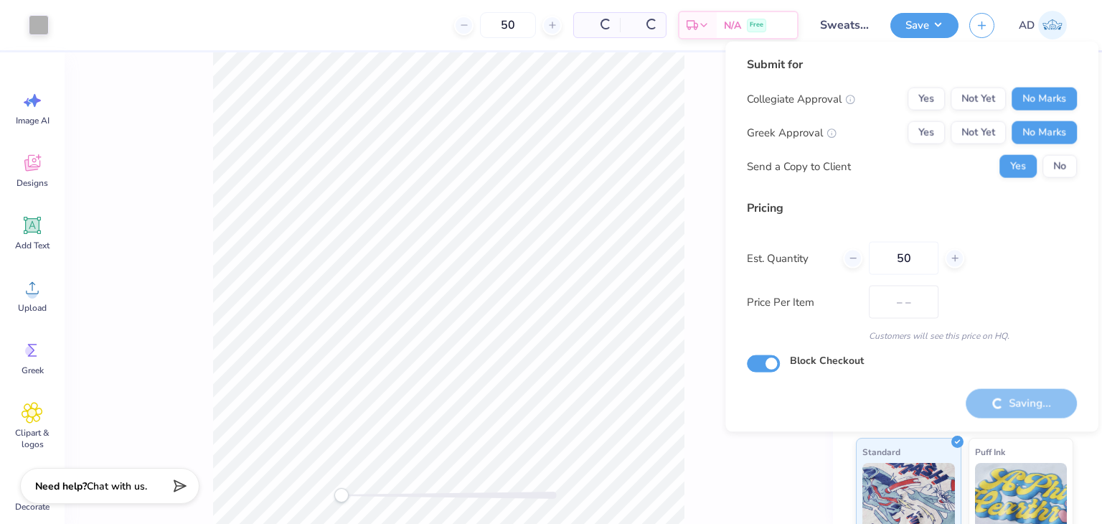
type input "$41.37"
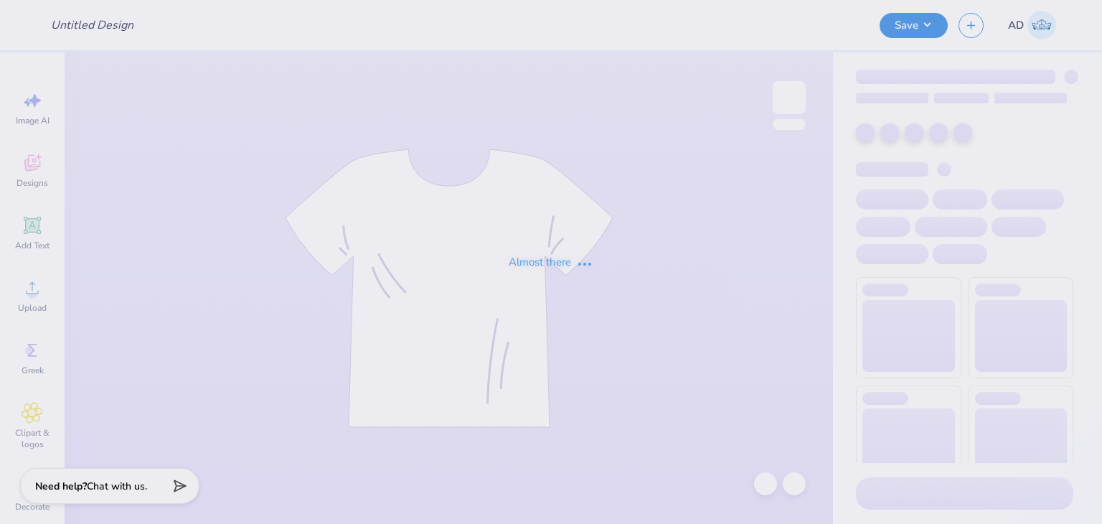
type input "Sweatsets for Lambda Theta Alpha"
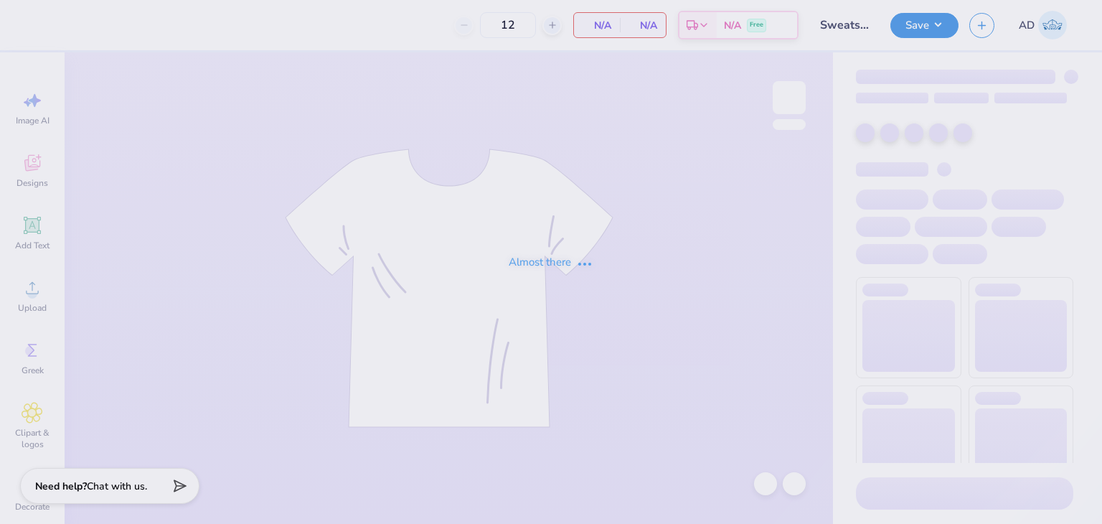
type input "50"
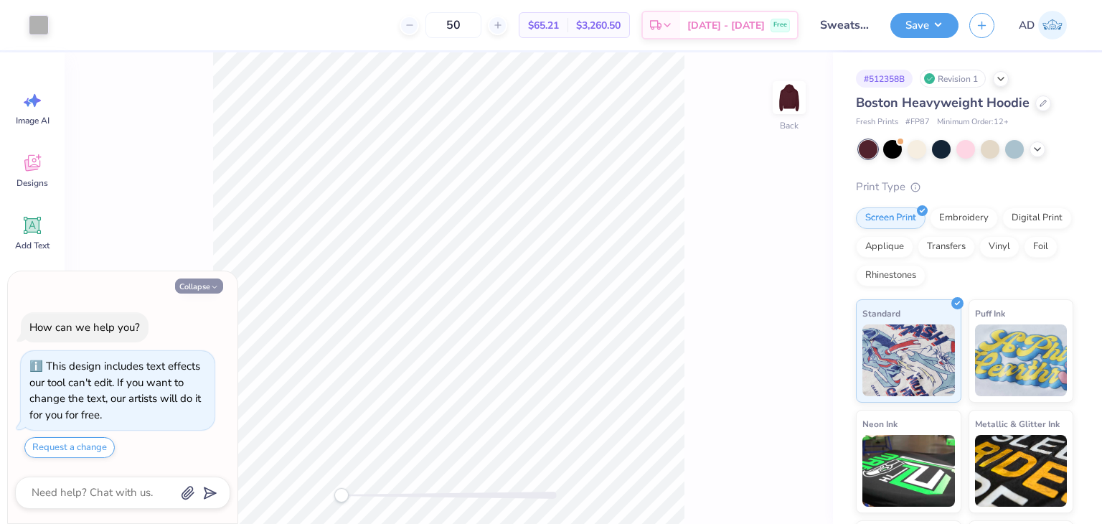
click at [209, 285] on button "Collapse" at bounding box center [199, 285] width 48 height 15
type textarea "x"
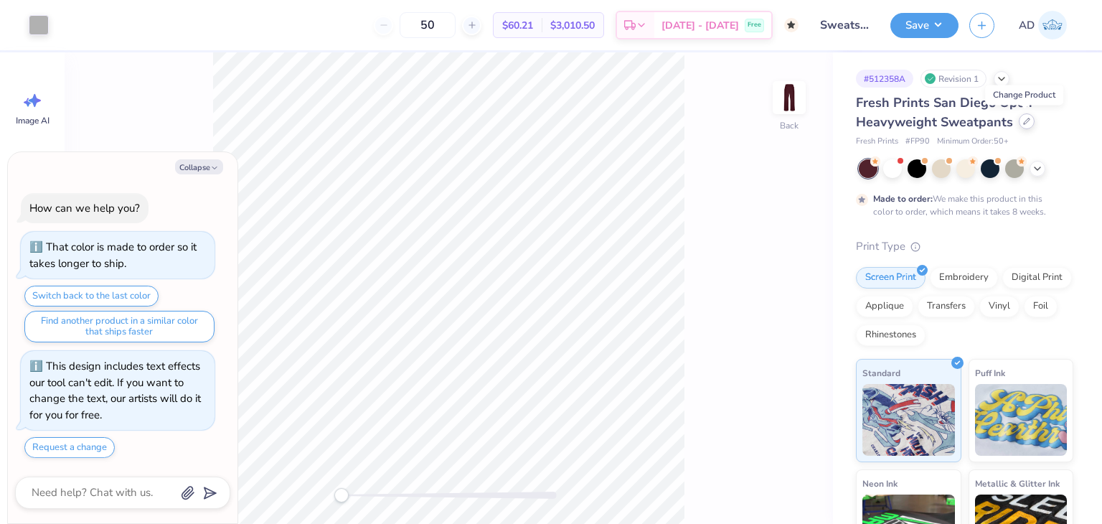
click at [1026, 121] on icon at bounding box center [1026, 121] width 7 height 7
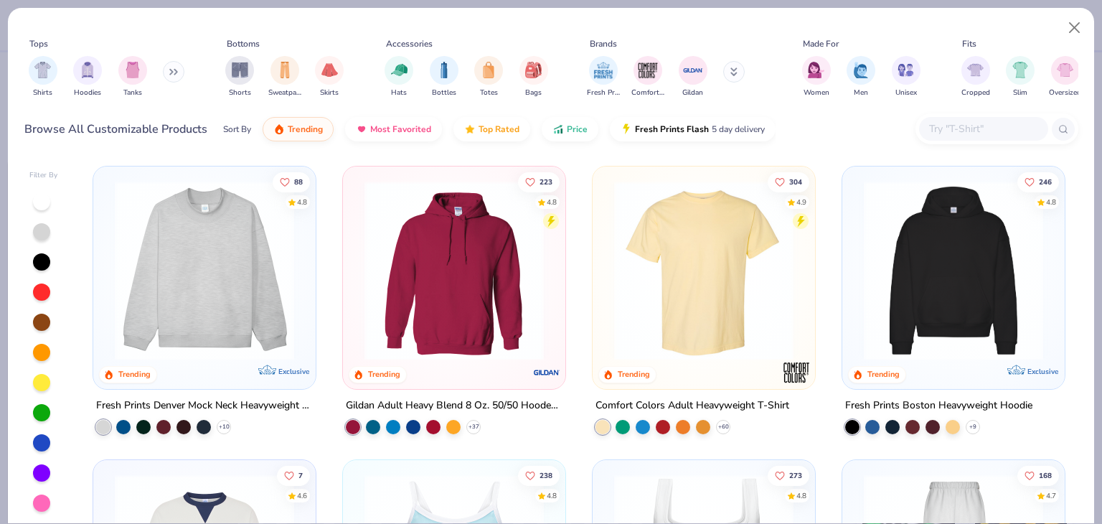
type textarea "x"
click at [979, 130] on input "text" at bounding box center [983, 129] width 110 height 16
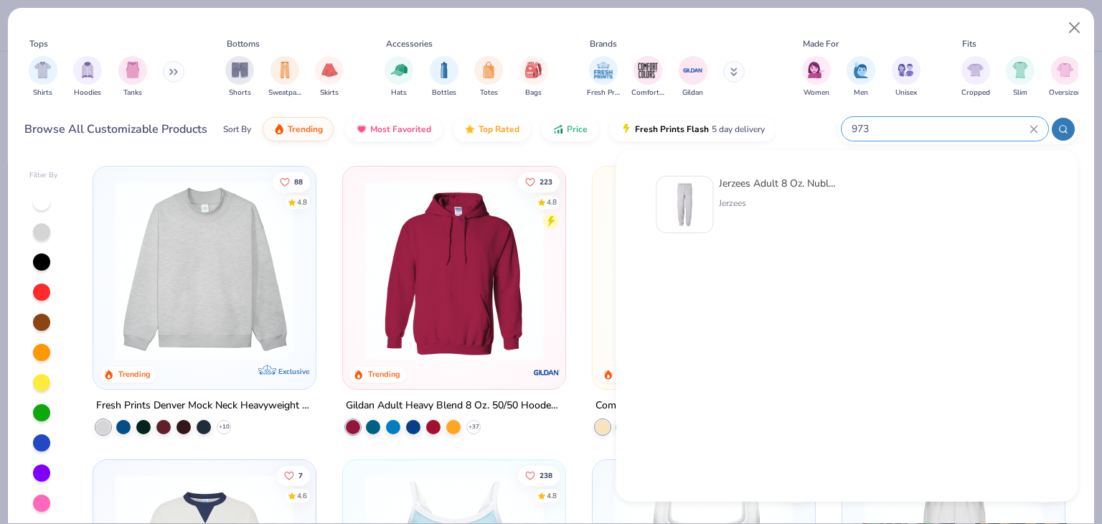
type input "973"
click at [777, 183] on div "Jerzees Adult 8 Oz. Nublend Fleece Sweatpants" at bounding box center [779, 183] width 121 height 15
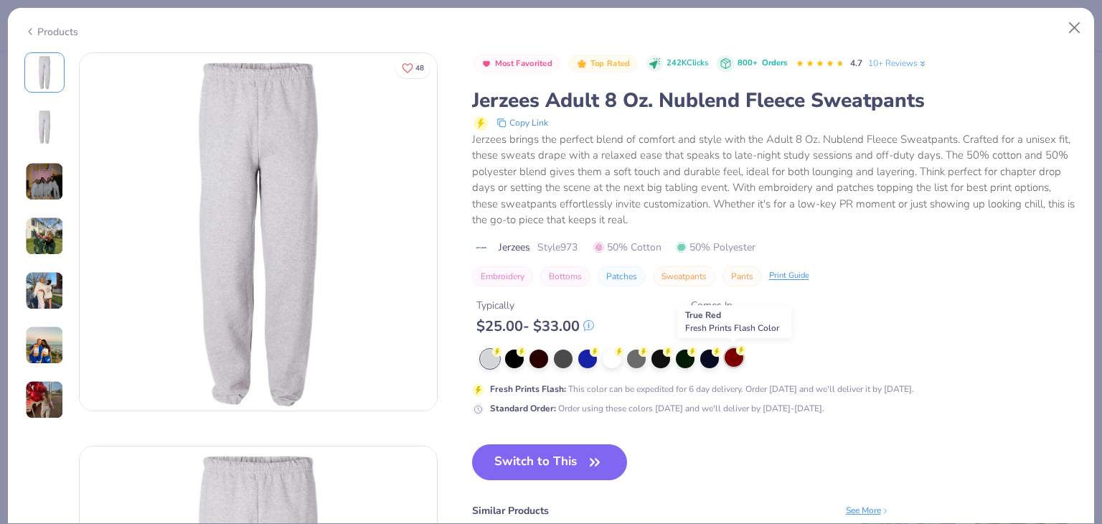
click at [737, 359] on div at bounding box center [734, 357] width 19 height 19
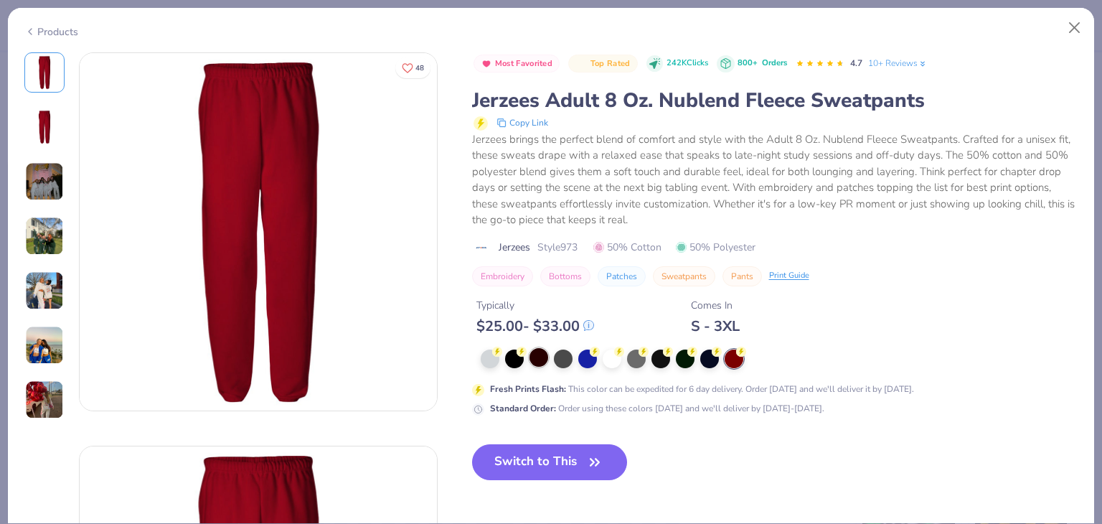
click at [544, 357] on div at bounding box center [538, 357] width 19 height 19
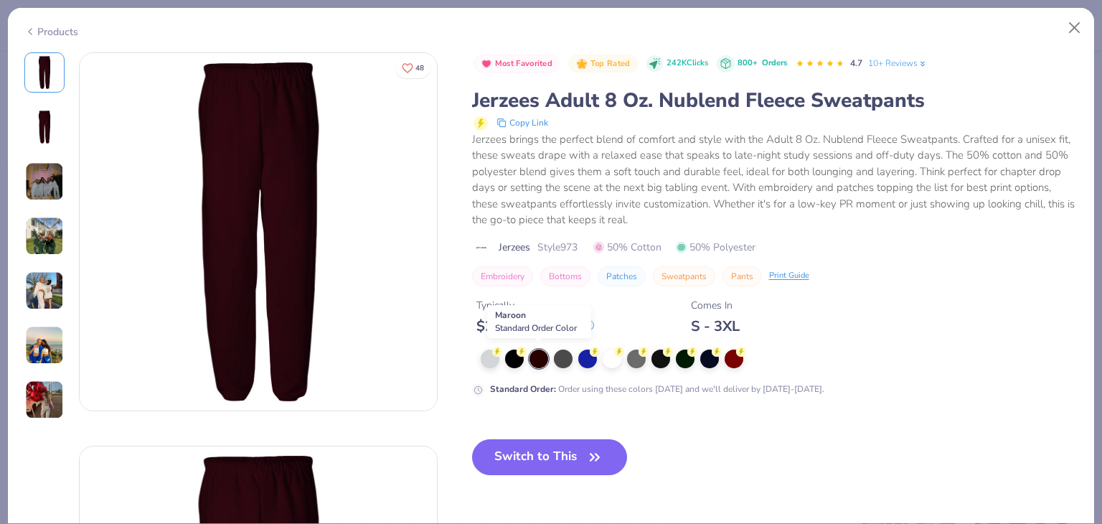
click at [540, 357] on div at bounding box center [538, 358] width 19 height 19
click at [550, 450] on button "Switch to This" at bounding box center [550, 457] width 156 height 36
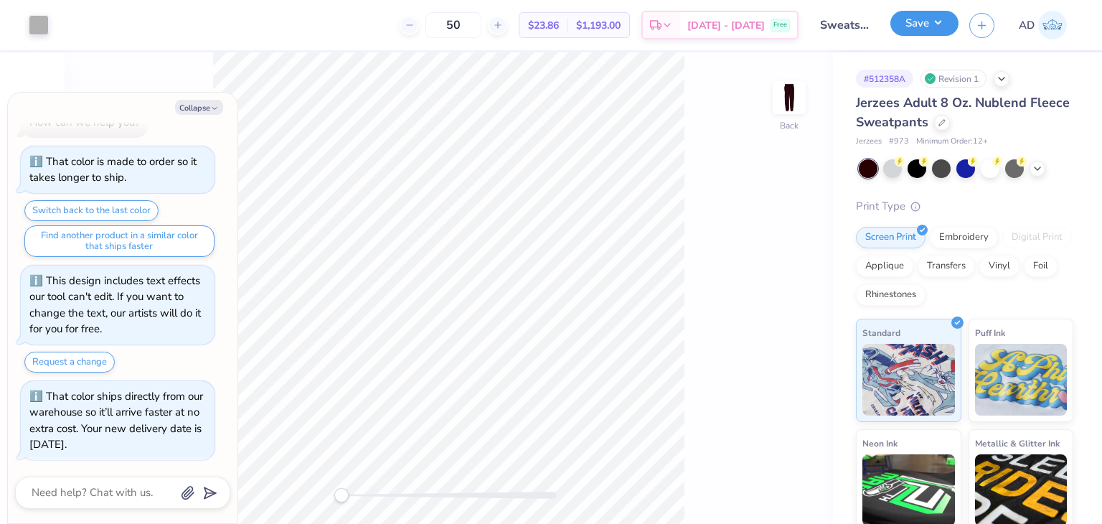
click at [933, 23] on button "Save" at bounding box center [924, 23] width 68 height 25
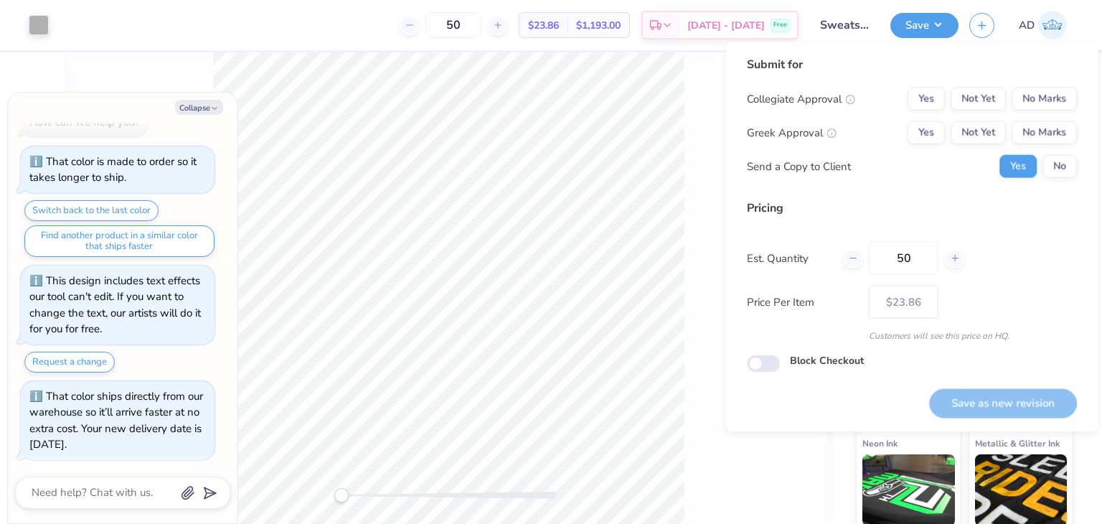
click at [1052, 115] on div "Collegiate Approval Yes Not Yet No Marks Greek Approval Yes Not Yet No Marks Se…" at bounding box center [912, 133] width 330 height 90
click at [1046, 98] on button "No Marks" at bounding box center [1044, 99] width 65 height 23
click at [1046, 136] on button "No Marks" at bounding box center [1044, 132] width 65 height 23
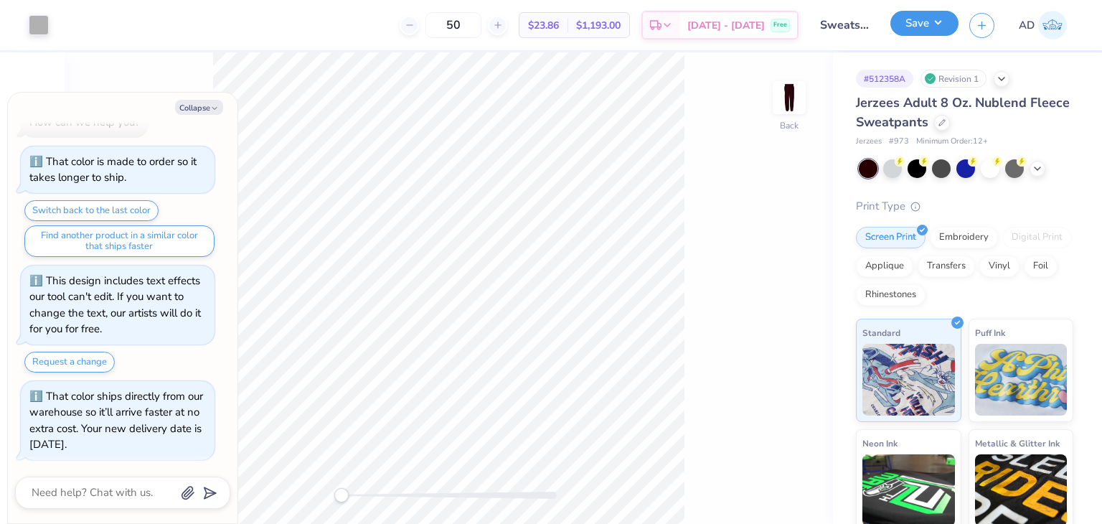
click at [928, 17] on button "Save" at bounding box center [924, 23] width 68 height 25
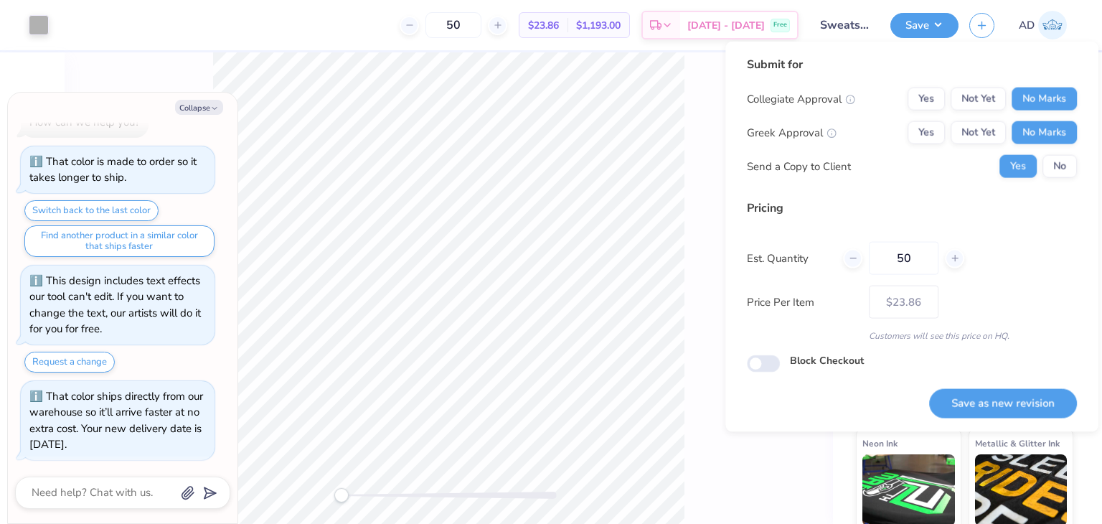
click at [1059, 153] on div "Collegiate Approval Yes Not Yet No Marks Greek Approval Yes Not Yet No Marks Se…" at bounding box center [912, 133] width 330 height 90
click at [1051, 173] on button "No" at bounding box center [1059, 166] width 34 height 23
click at [986, 402] on button "Save as new revision" at bounding box center [1003, 402] width 148 height 29
type textarea "x"
type input "– –"
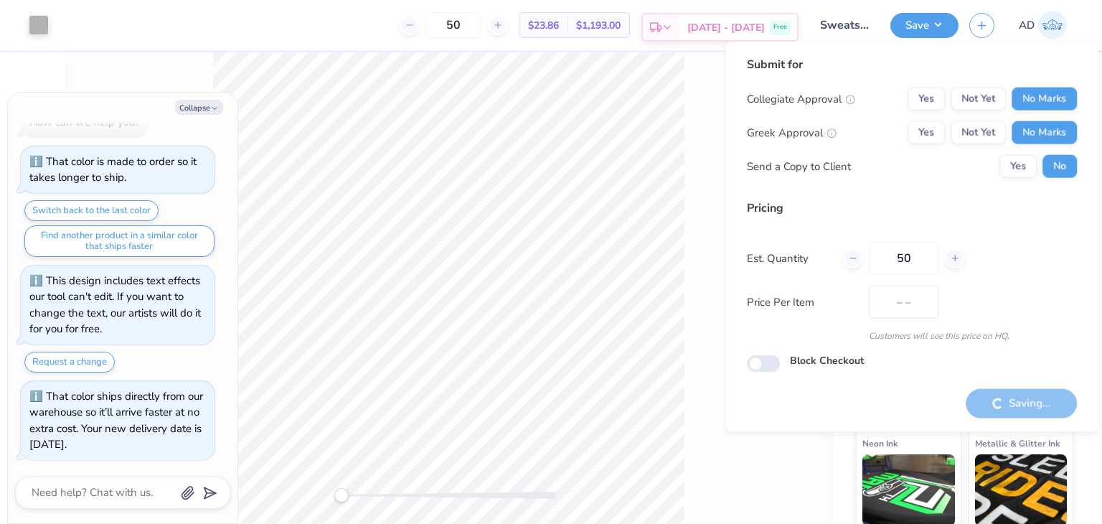
type textarea "x"
type input "$23.86"
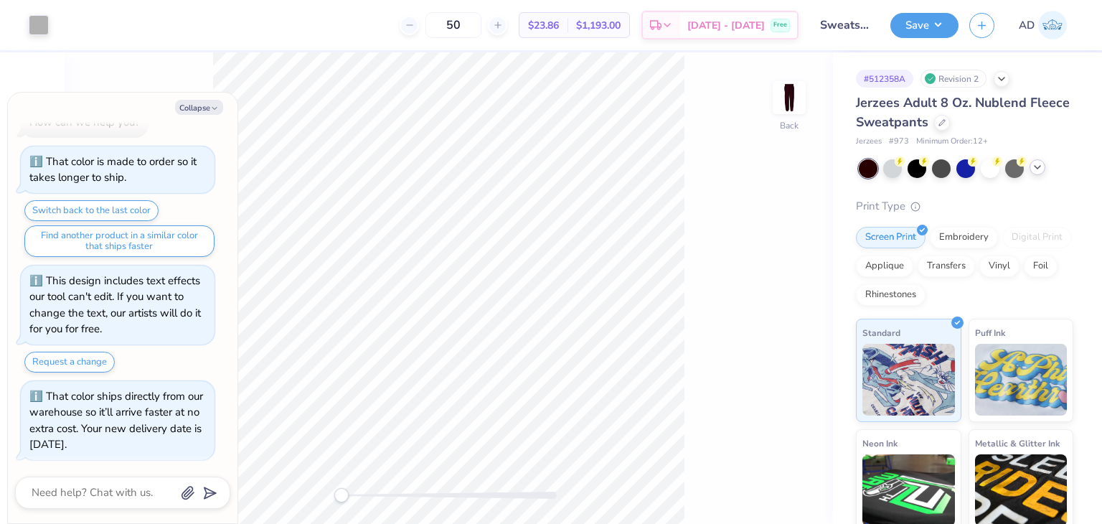
click at [1038, 172] on icon at bounding box center [1037, 166] width 11 height 11
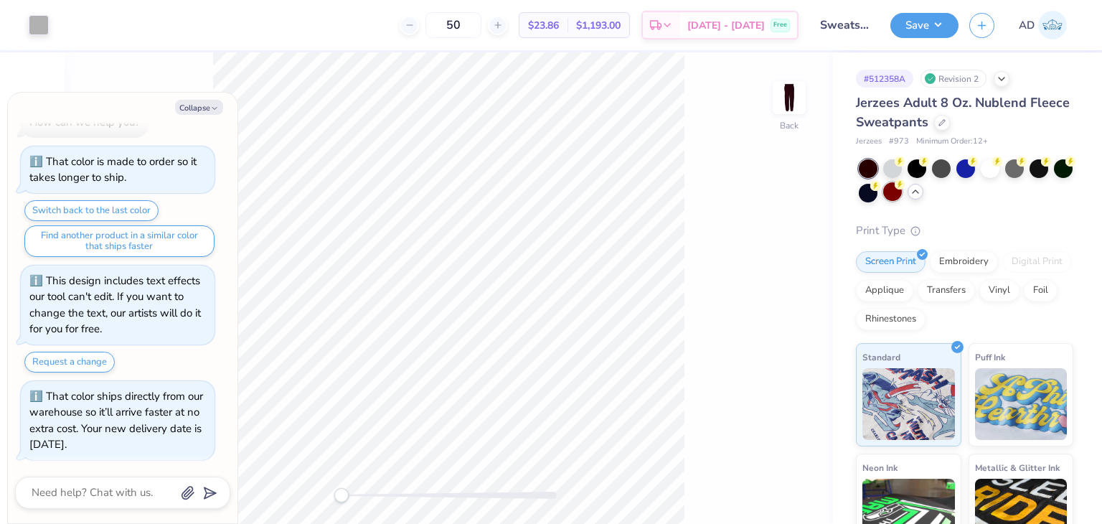
click at [902, 193] on div at bounding box center [892, 191] width 19 height 19
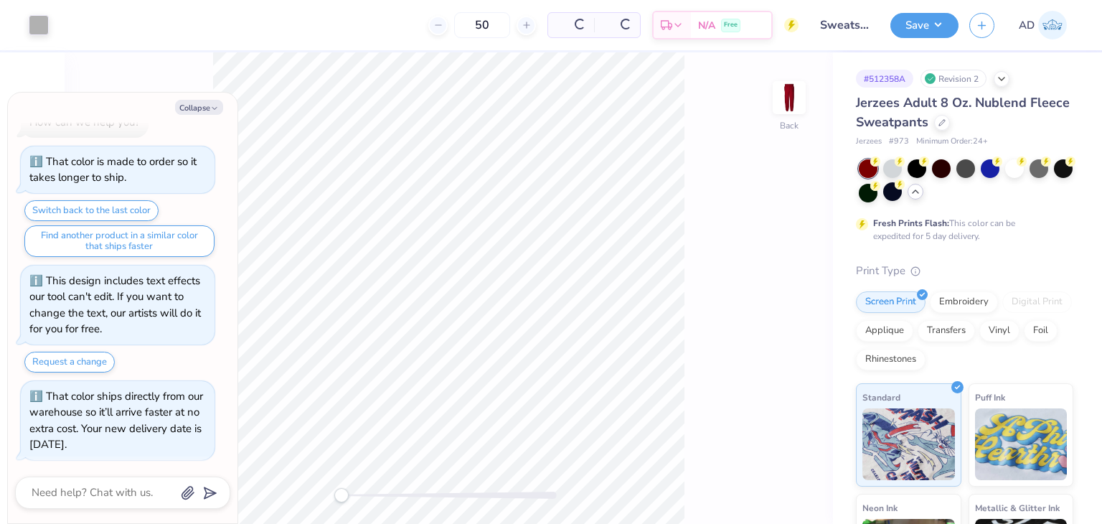
type textarea "x"
